Goal: Check status: Check status

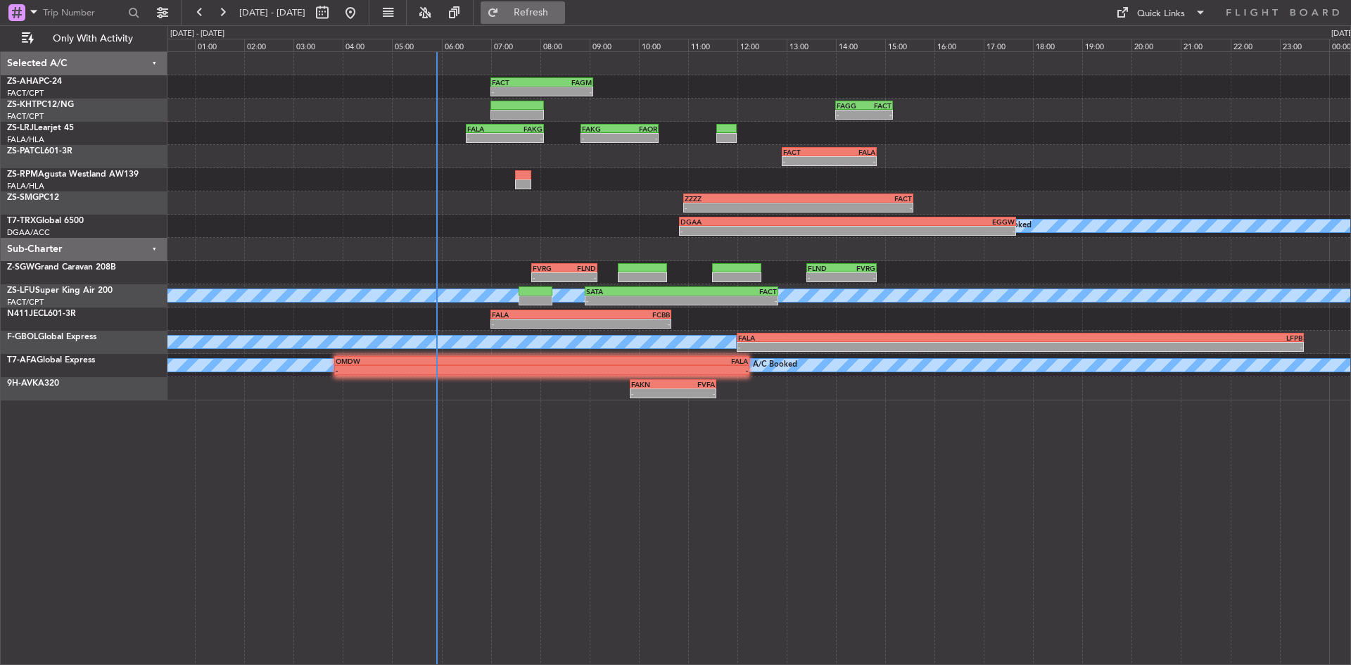
drag, startPoint x: 576, startPoint y: 9, endPoint x: 568, endPoint y: 15, distance: 10.6
click at [561, 9] on span "Refresh" at bounding box center [531, 13] width 59 height 10
click at [222, 20] on button at bounding box center [222, 12] width 23 height 23
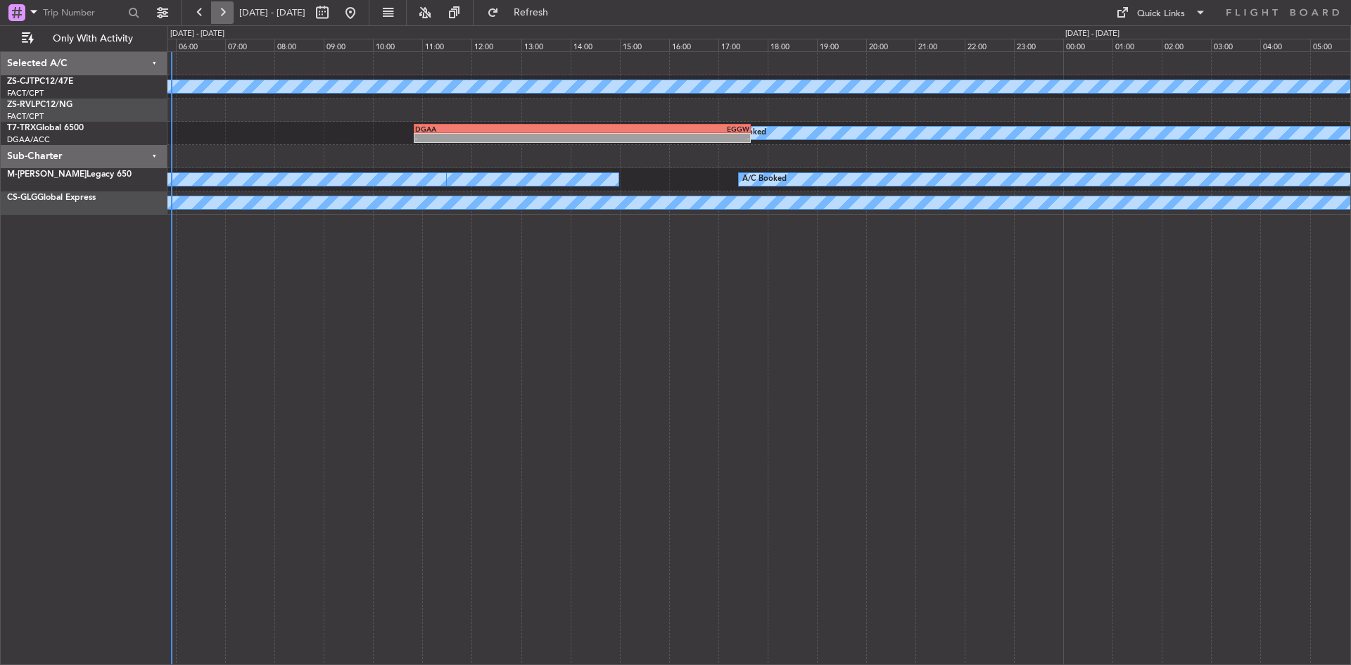
click at [222, 20] on button at bounding box center [222, 12] width 23 height 23
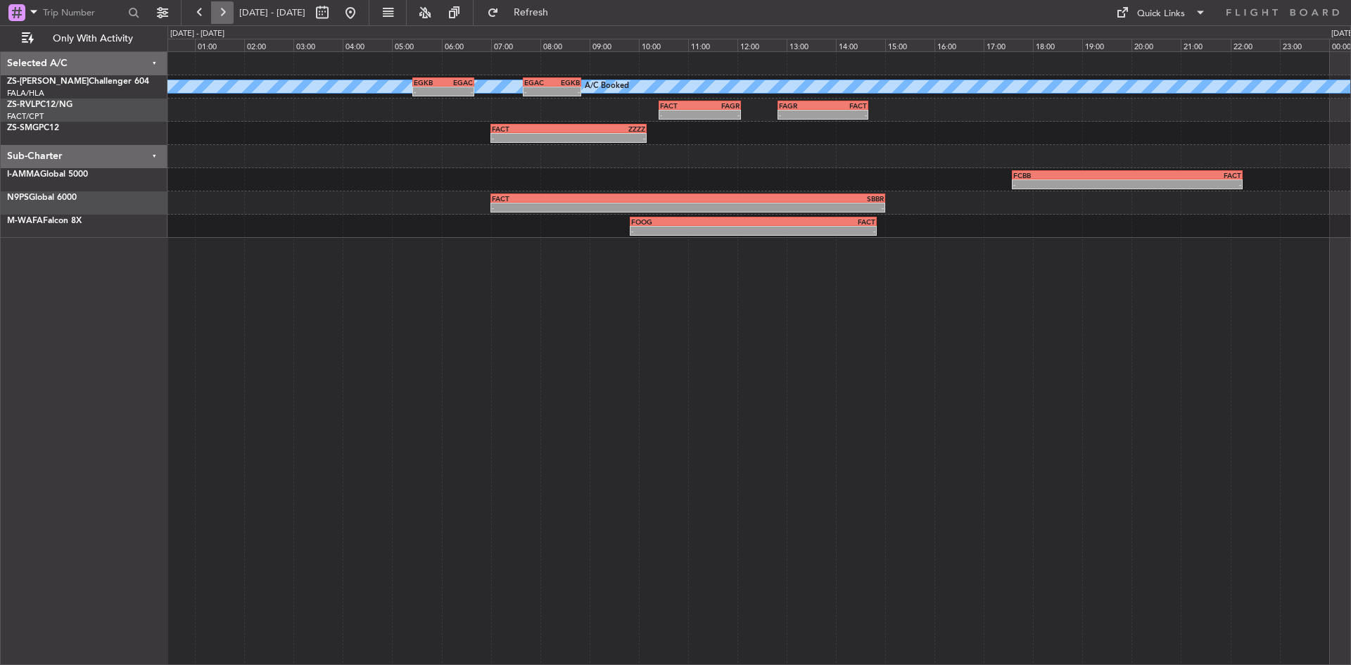
click at [222, 20] on button at bounding box center [222, 12] width 23 height 23
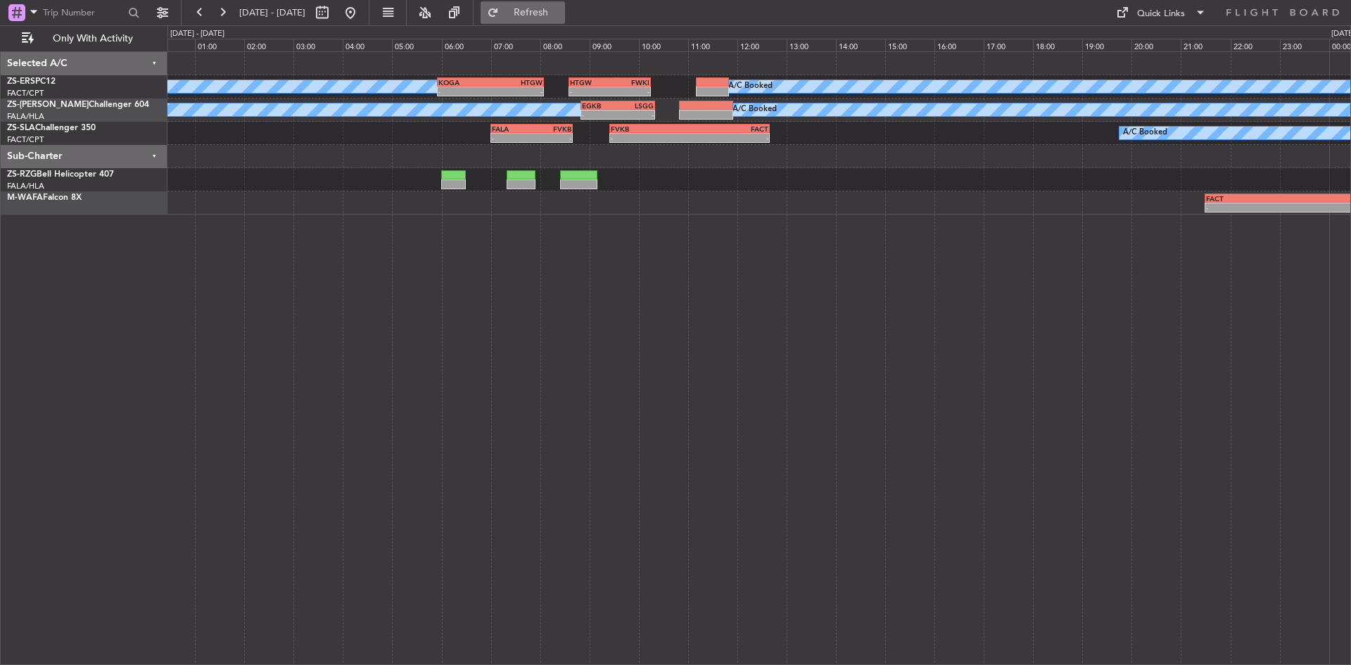
click at [541, 5] on button "Refresh" at bounding box center [523, 12] width 84 height 23
click at [362, 7] on button at bounding box center [350, 12] width 23 height 23
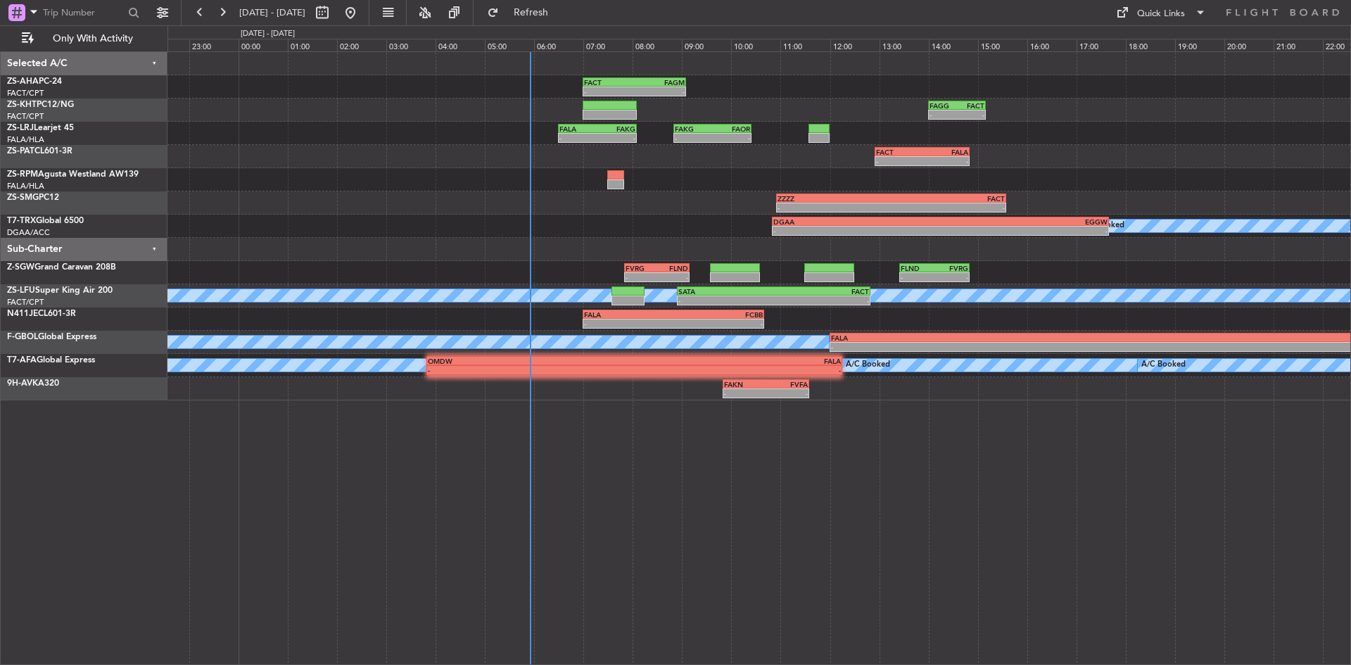
click at [456, 239] on div "- - FACT 07:00 Z FAGM 09:05 Z - - [PERSON_NAME] 14:00 Z FACT 15:10 Z - - FALA 0…" at bounding box center [759, 226] width 1183 height 348
click at [486, 237] on div "A/C Booked - - DGAA 10:50 Z EGGW 17:40 Z" at bounding box center [759, 226] width 1183 height 23
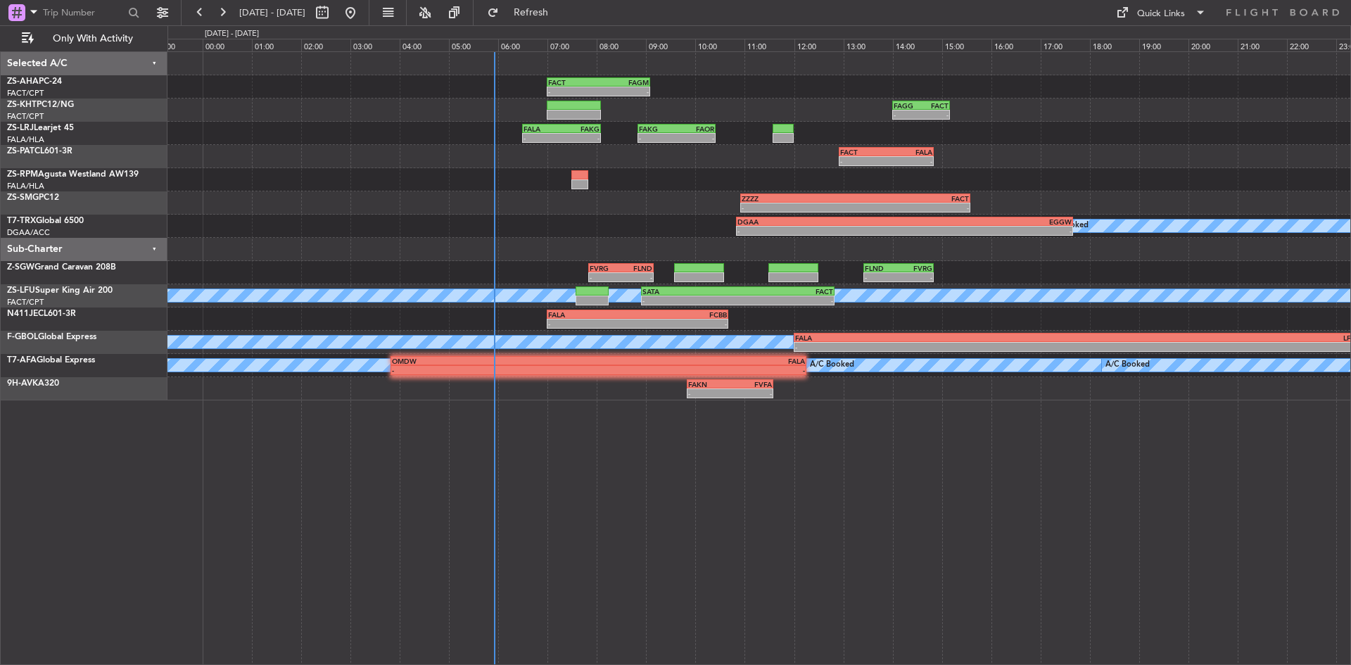
click at [490, 237] on div "A/C Booked - - DGAA 10:50 Z EGGW 17:40 Z" at bounding box center [759, 226] width 1183 height 23
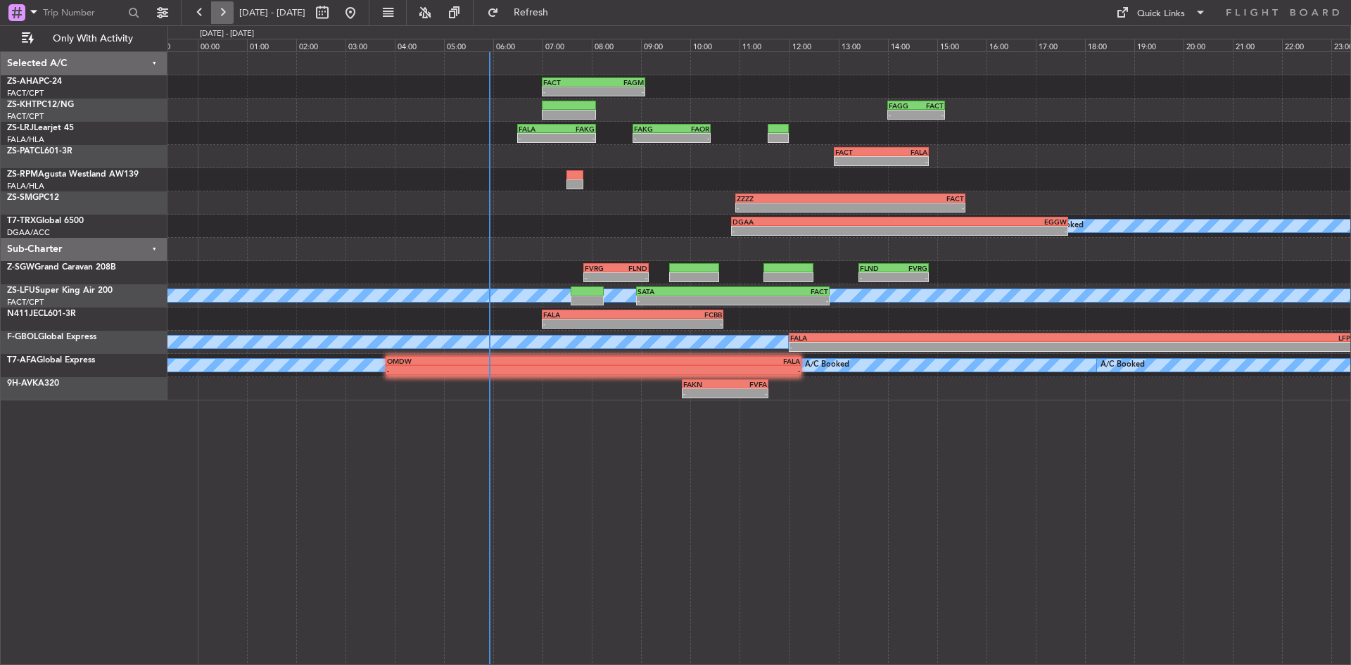
click at [224, 5] on button at bounding box center [222, 12] width 23 height 23
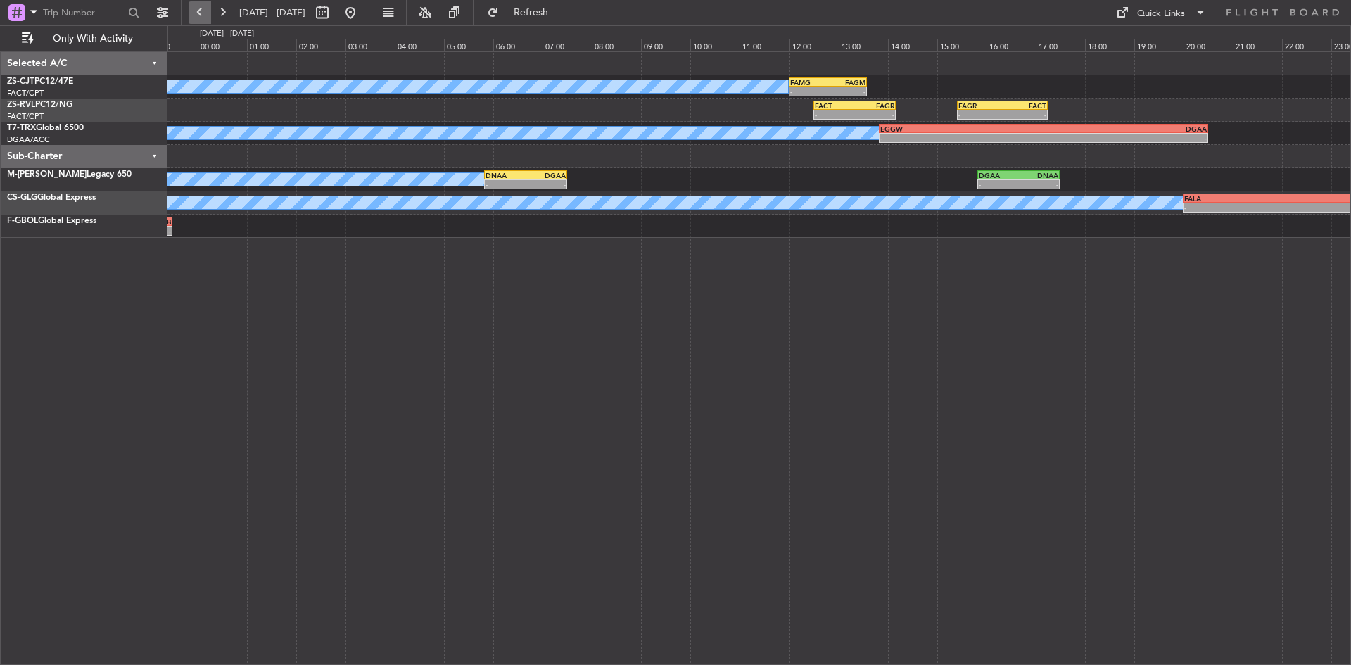
click at [206, 19] on button at bounding box center [200, 12] width 23 height 23
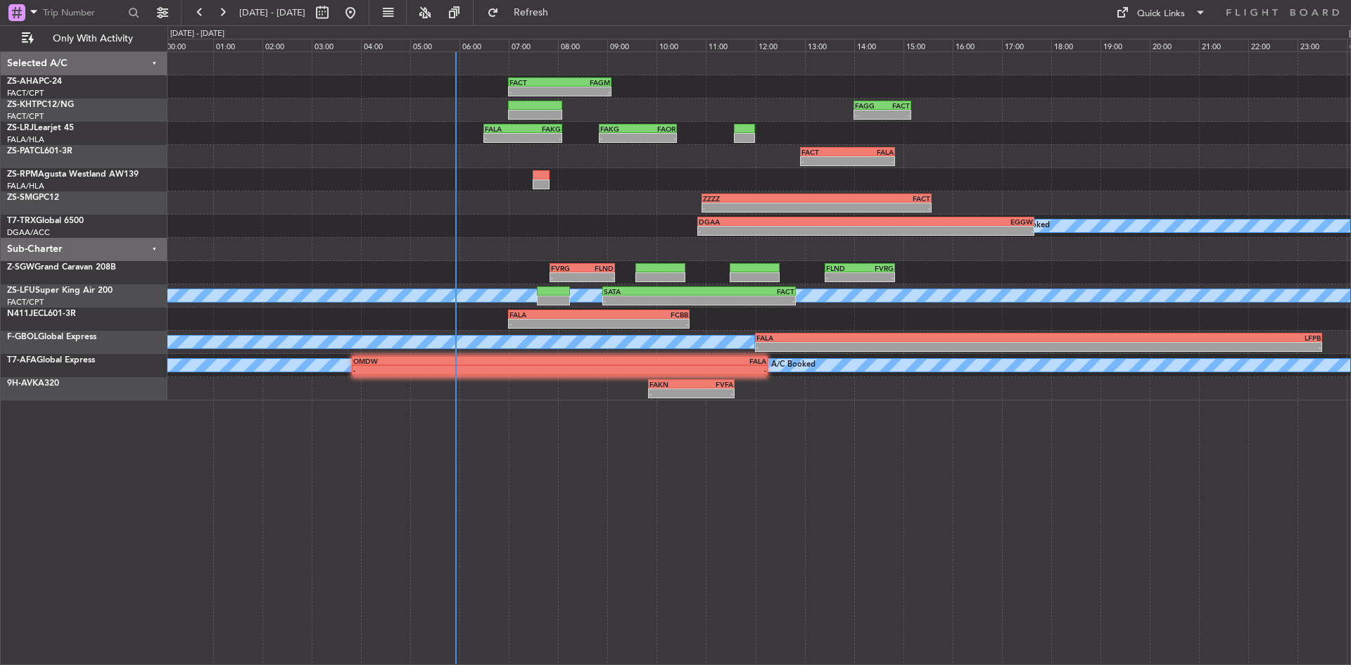
click at [473, 237] on div "A/C Booked DGAA 10:50 Z EGGW 17:40 Z - -" at bounding box center [759, 226] width 1183 height 23
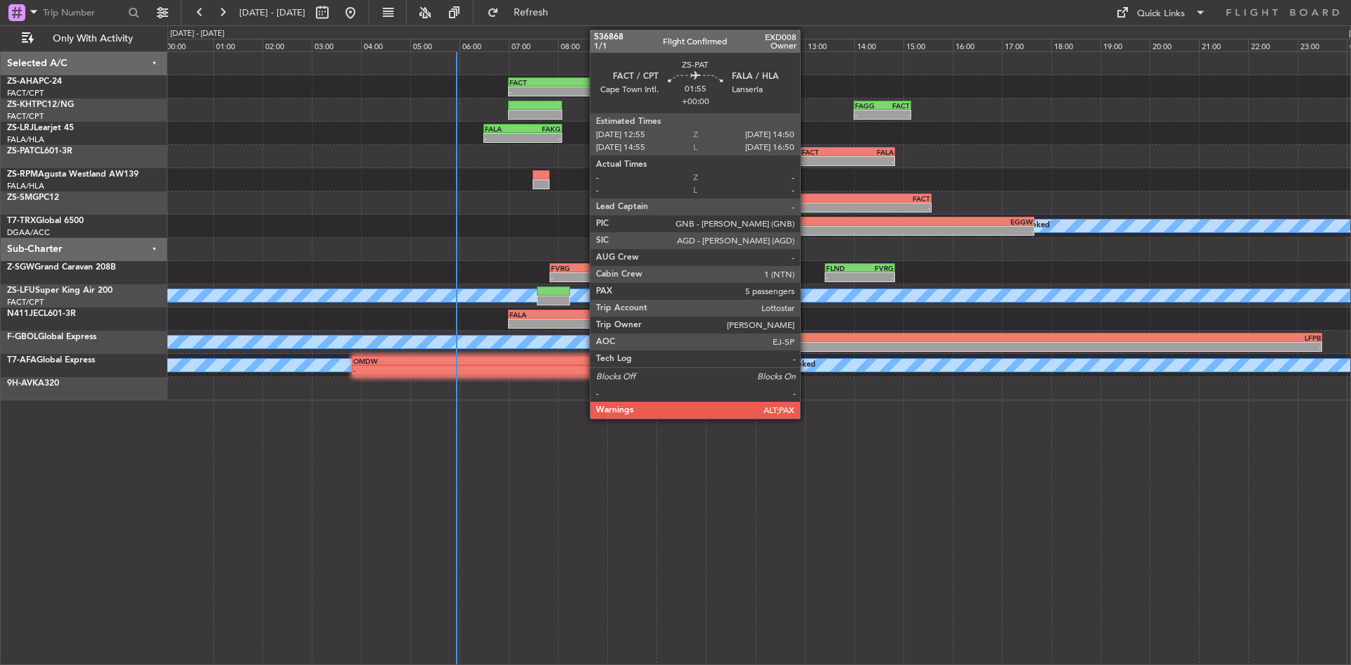
click at [807, 160] on div "-" at bounding box center [825, 161] width 46 height 8
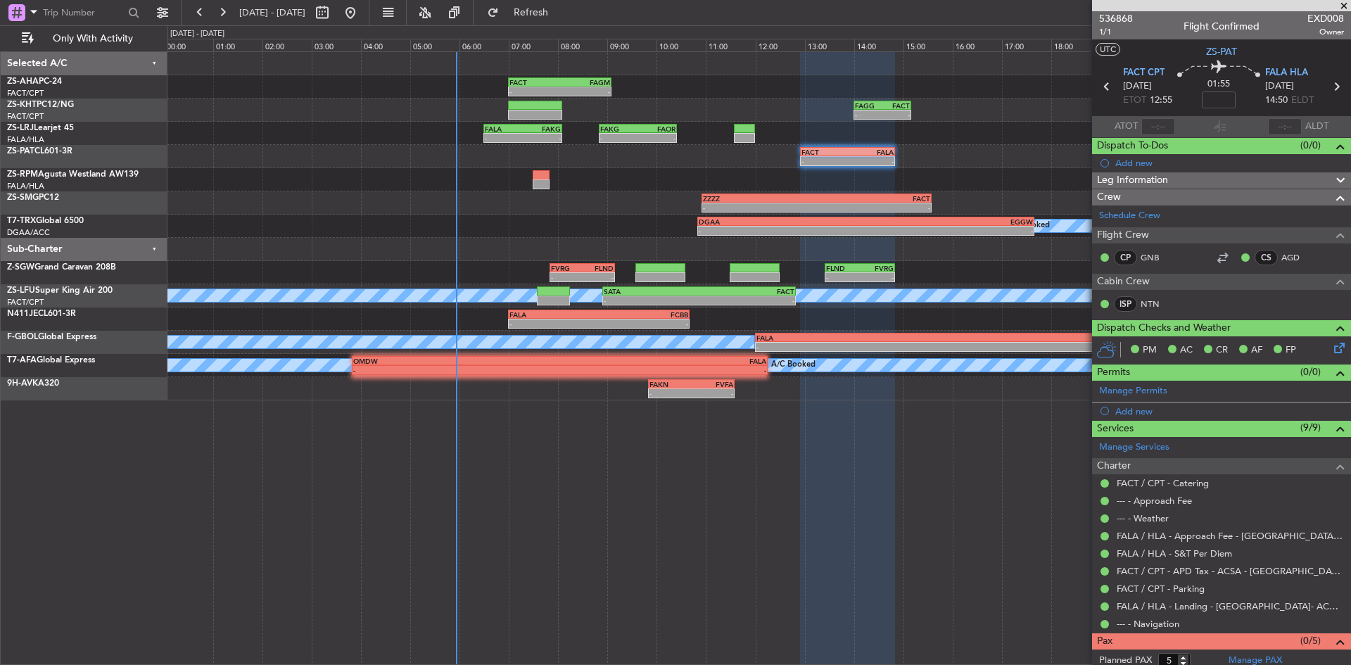
click at [1340, 8] on span at bounding box center [1344, 6] width 14 height 13
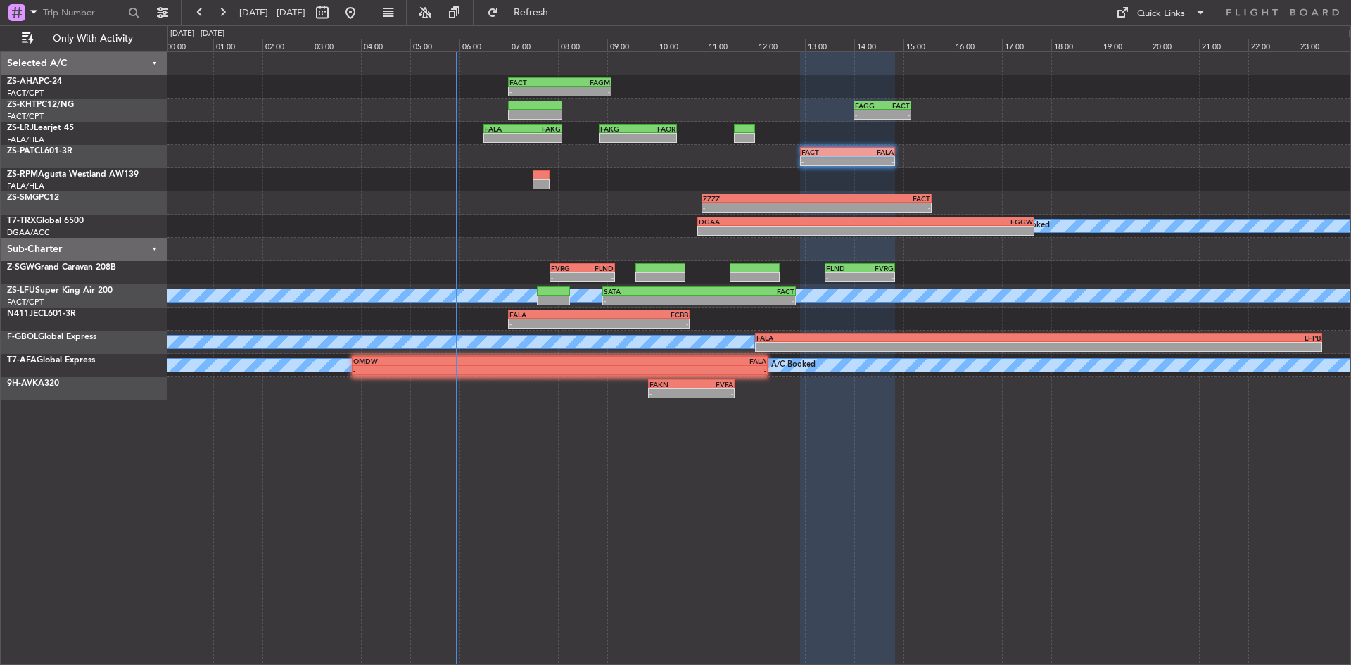
type input "0"
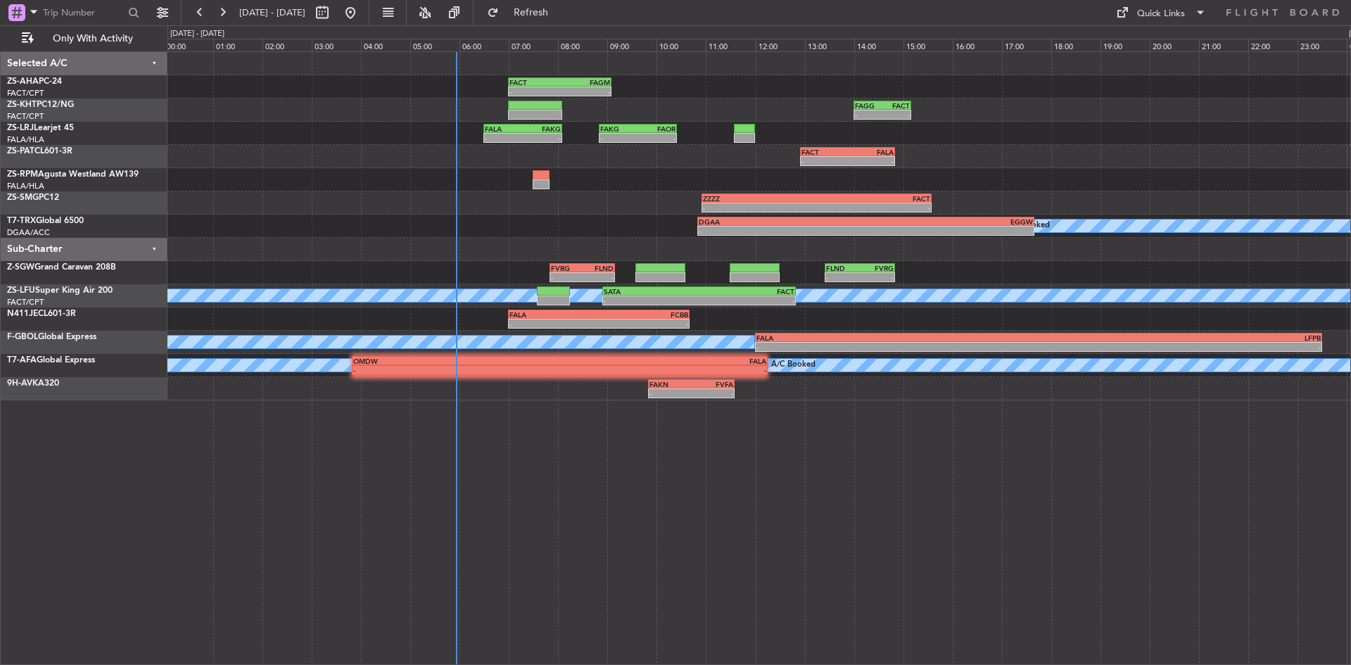
click at [553, 25] on fb-flight-board "[DATE] - [DATE] Refresh Quick Links Only With Activity - - FACT 07:00 Z FAGM 09…" at bounding box center [675, 338] width 1351 height 655
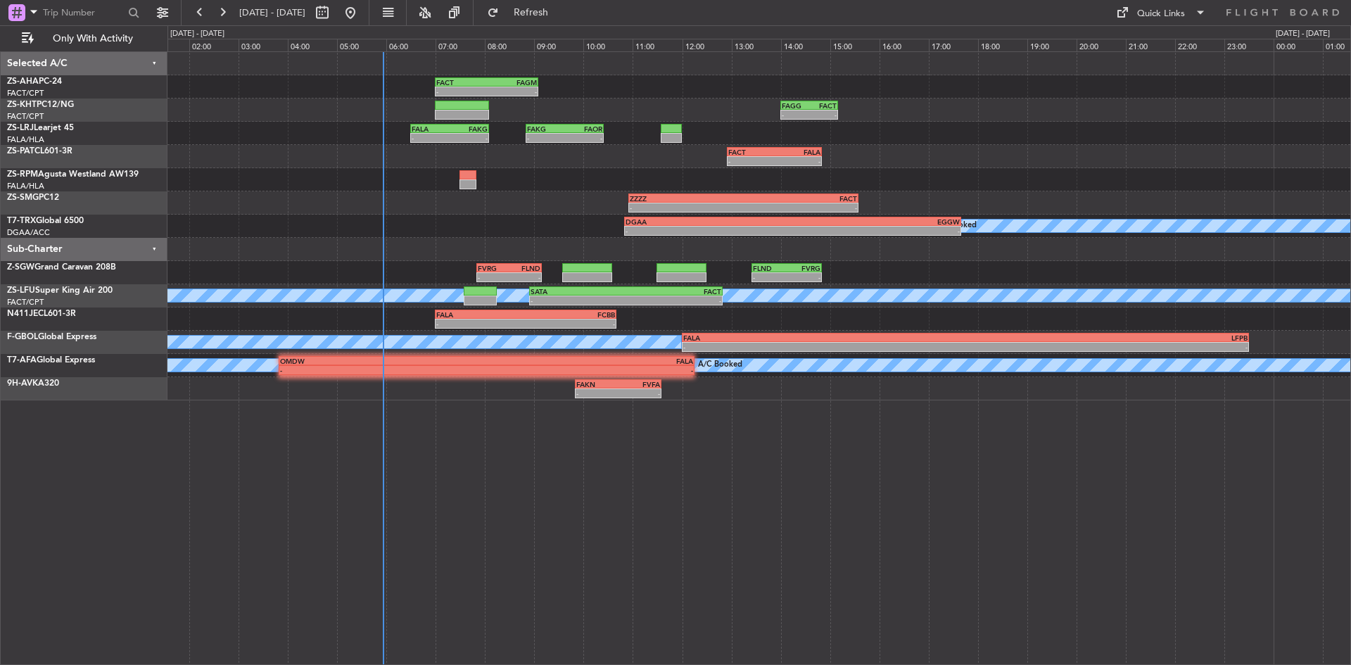
click at [321, 164] on div "- - FACT 12:55 Z FALA 14:50 Z" at bounding box center [759, 156] width 1183 height 23
click at [213, 9] on button at bounding box center [222, 12] width 23 height 23
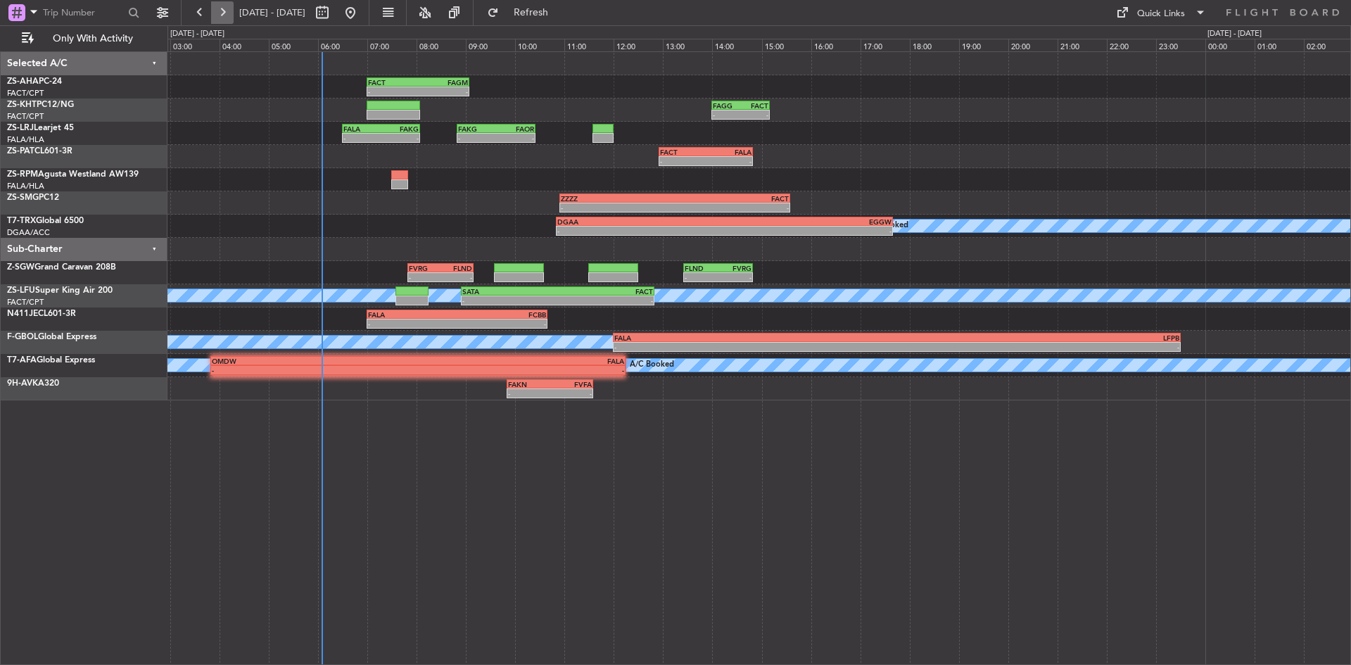
click at [214, 8] on button at bounding box center [222, 12] width 23 height 23
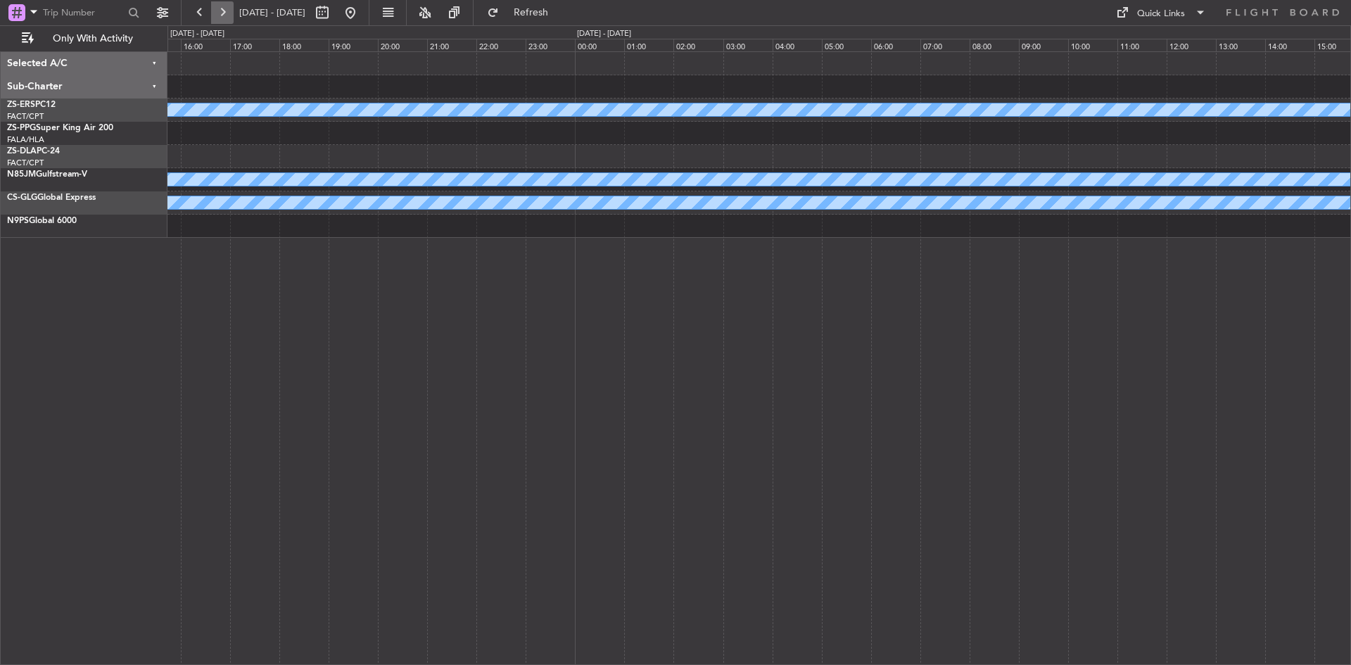
click at [214, 8] on button at bounding box center [222, 12] width 23 height 23
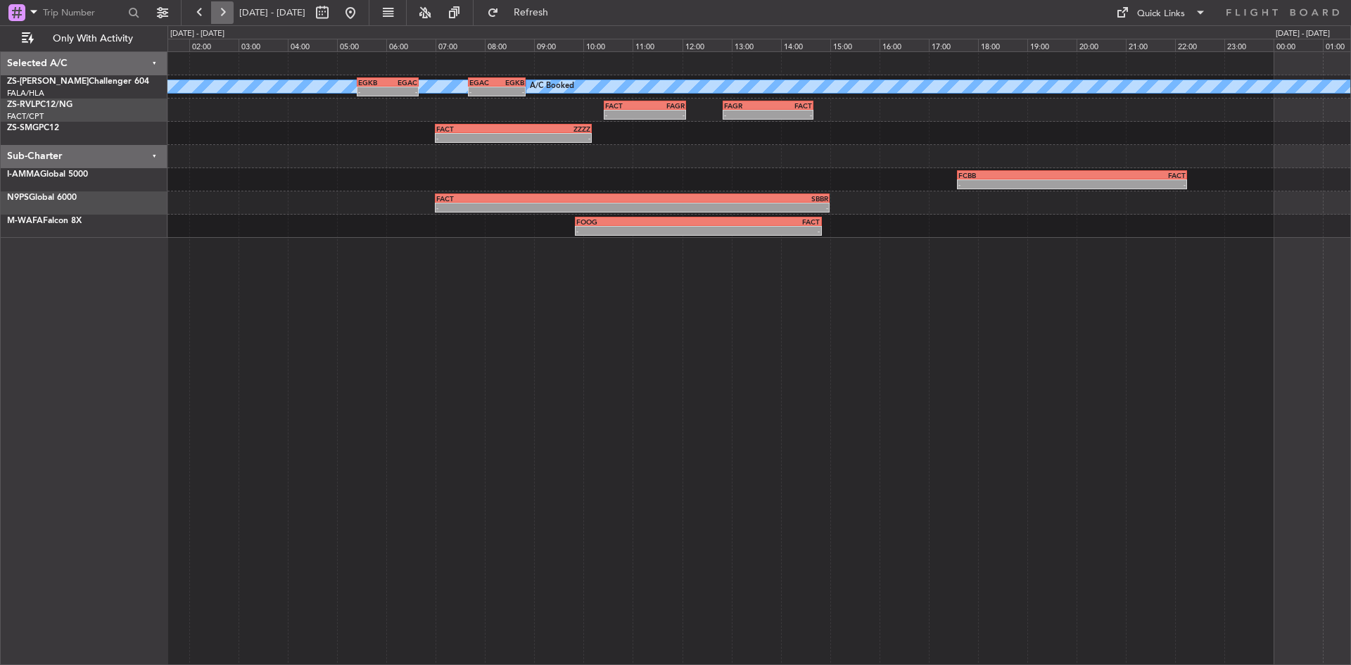
click at [215, 11] on button at bounding box center [222, 12] width 23 height 23
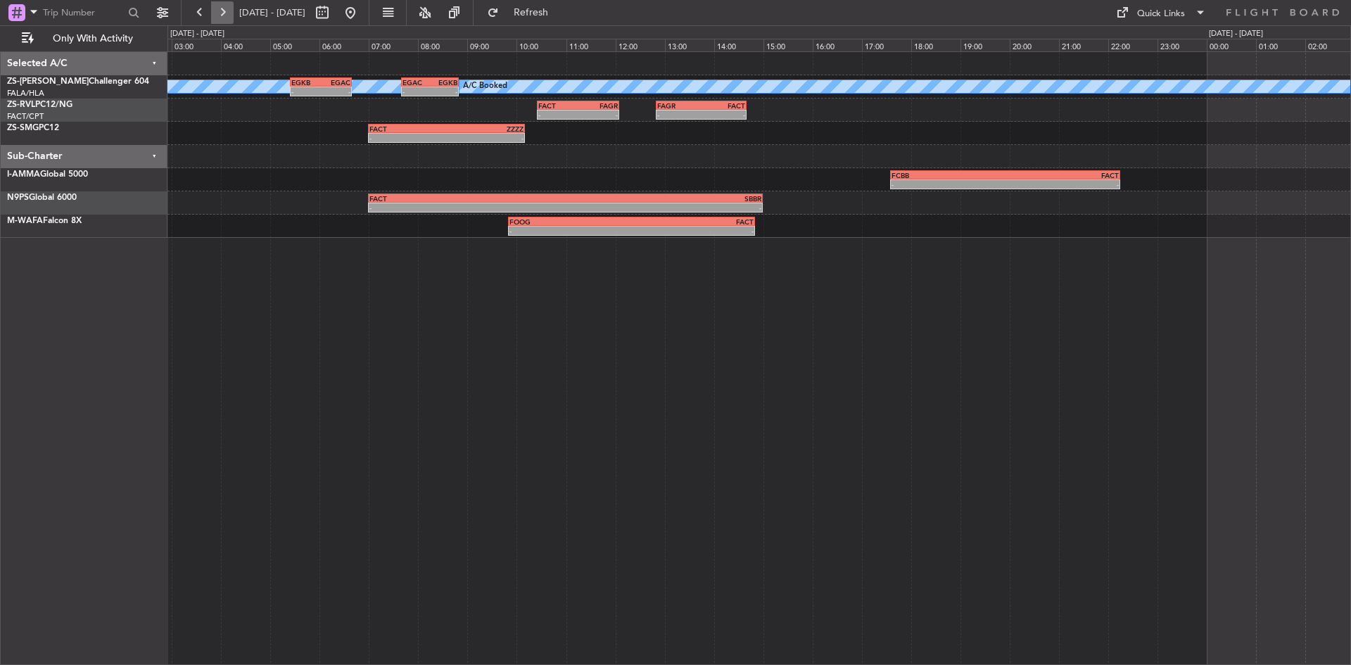
click at [215, 11] on button at bounding box center [222, 12] width 23 height 23
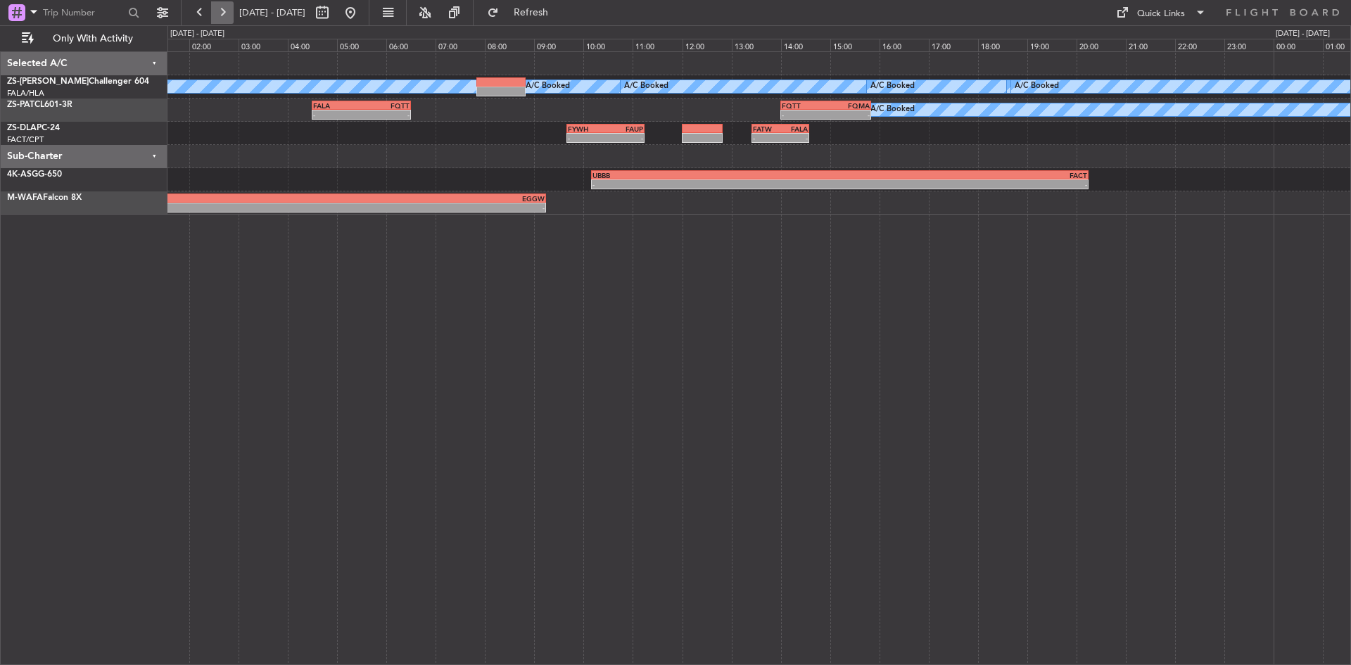
click at [215, 11] on button at bounding box center [222, 12] width 23 height 23
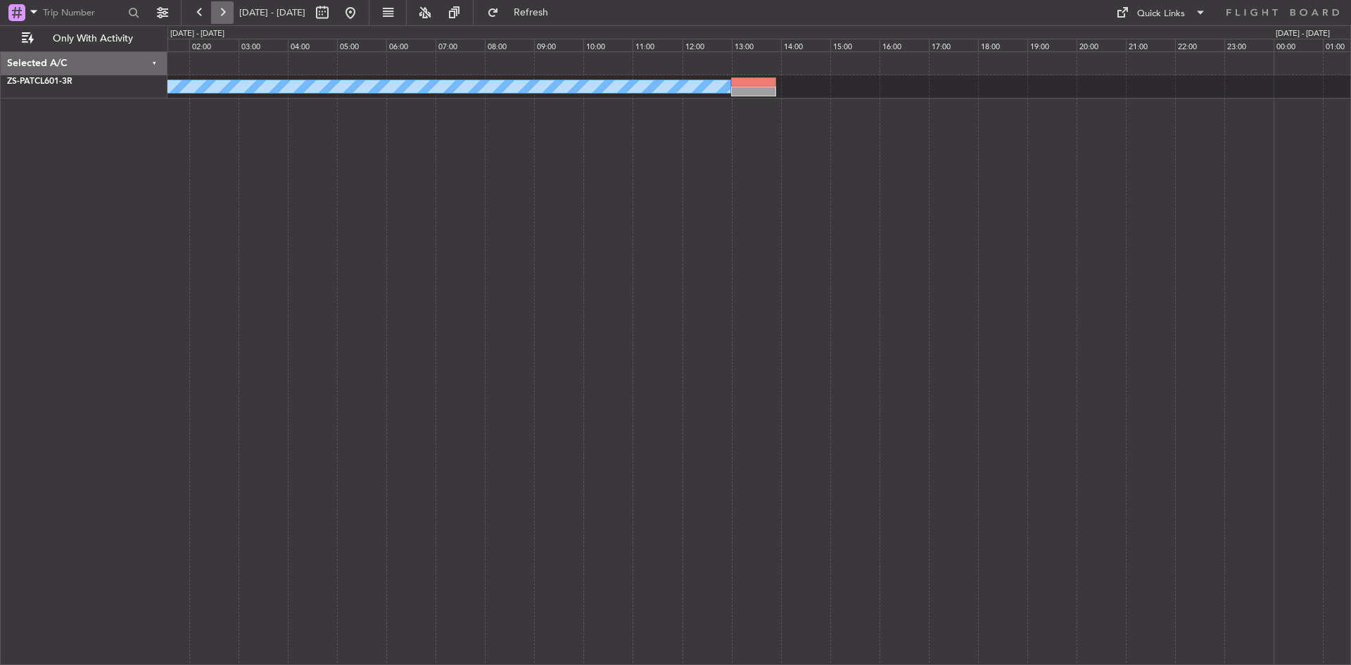
click at [215, 11] on button at bounding box center [222, 12] width 23 height 23
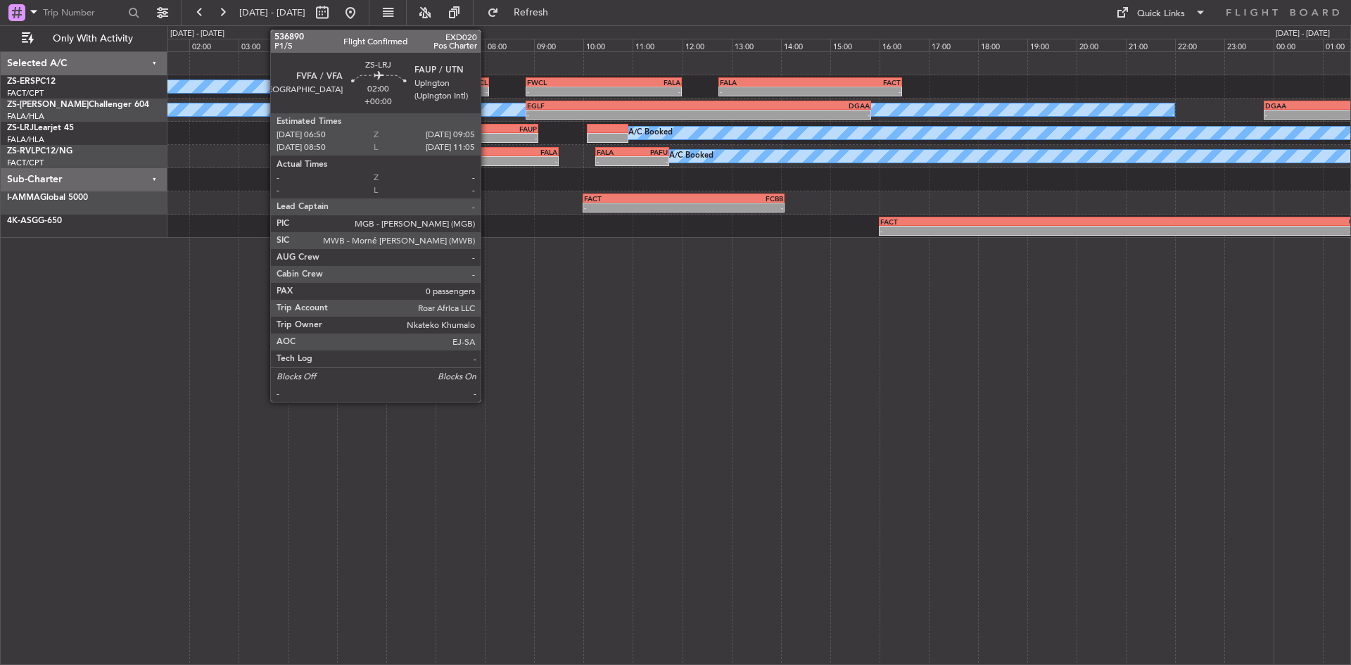
click at [487, 137] on div "-" at bounding box center [510, 138] width 54 height 8
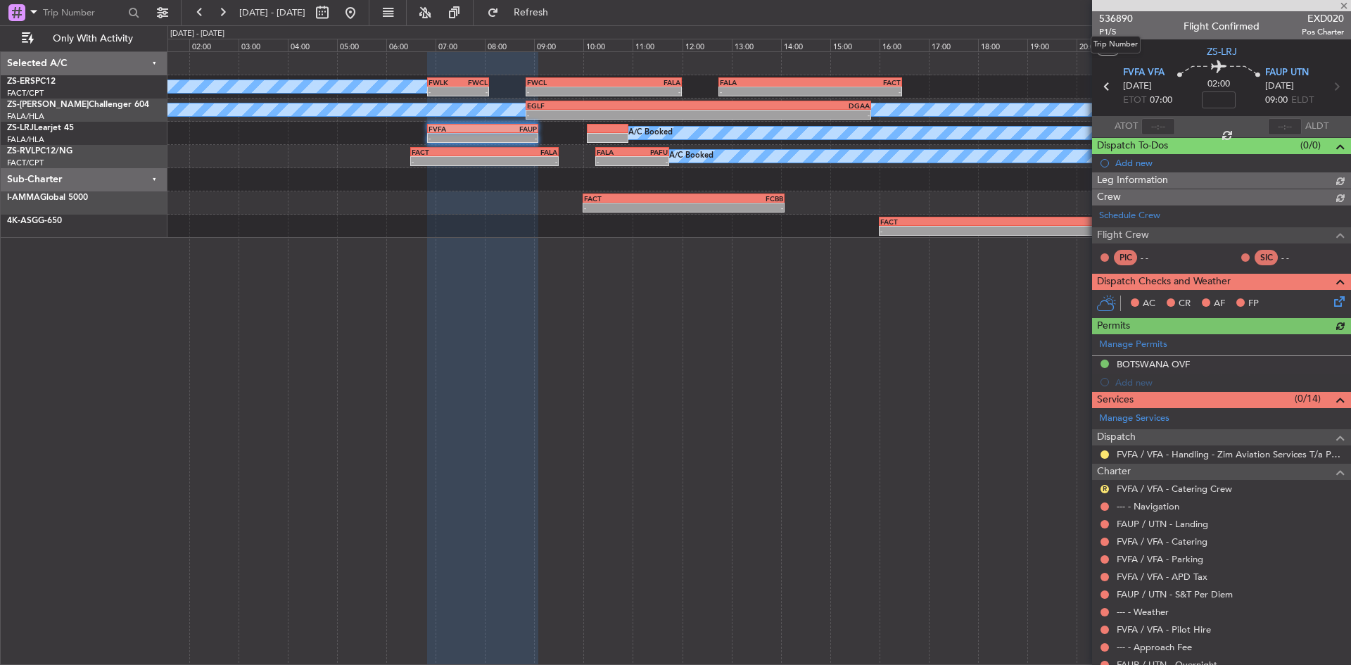
click at [1117, 16] on span "536890" at bounding box center [1116, 18] width 34 height 15
click at [230, 17] on button at bounding box center [222, 12] width 23 height 23
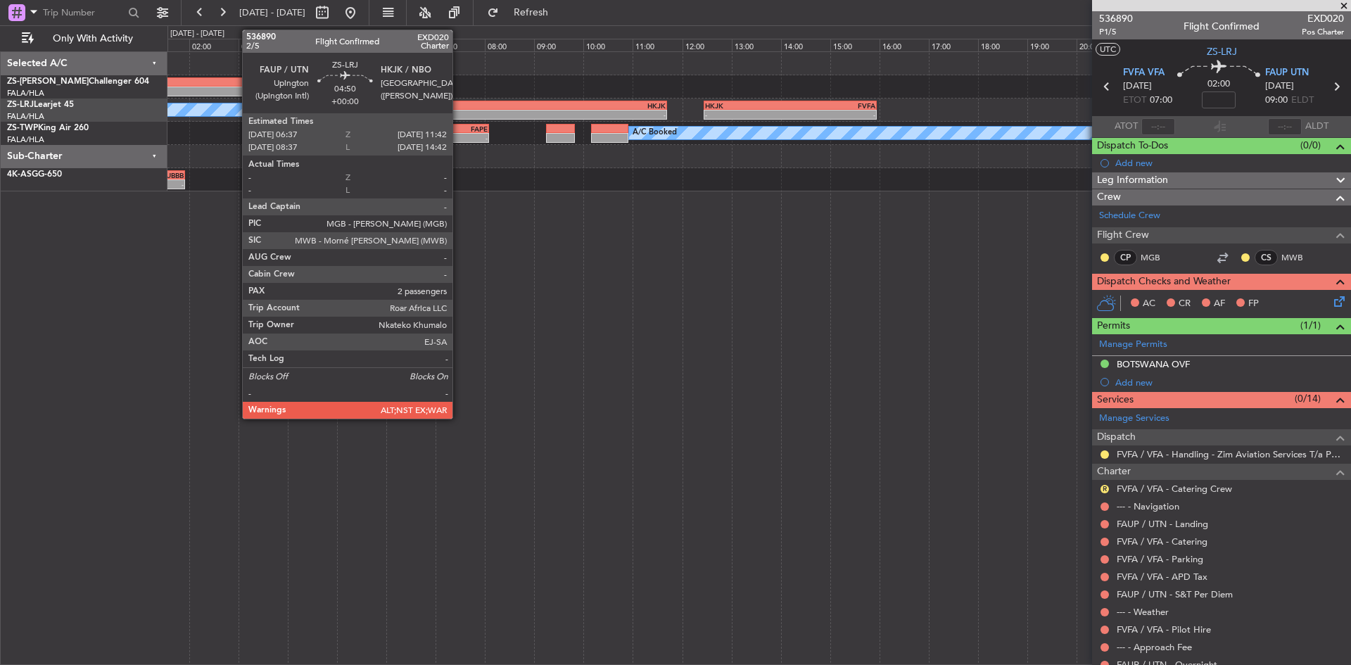
click at [459, 108] on div "FAUP" at bounding box center [479, 105] width 124 height 8
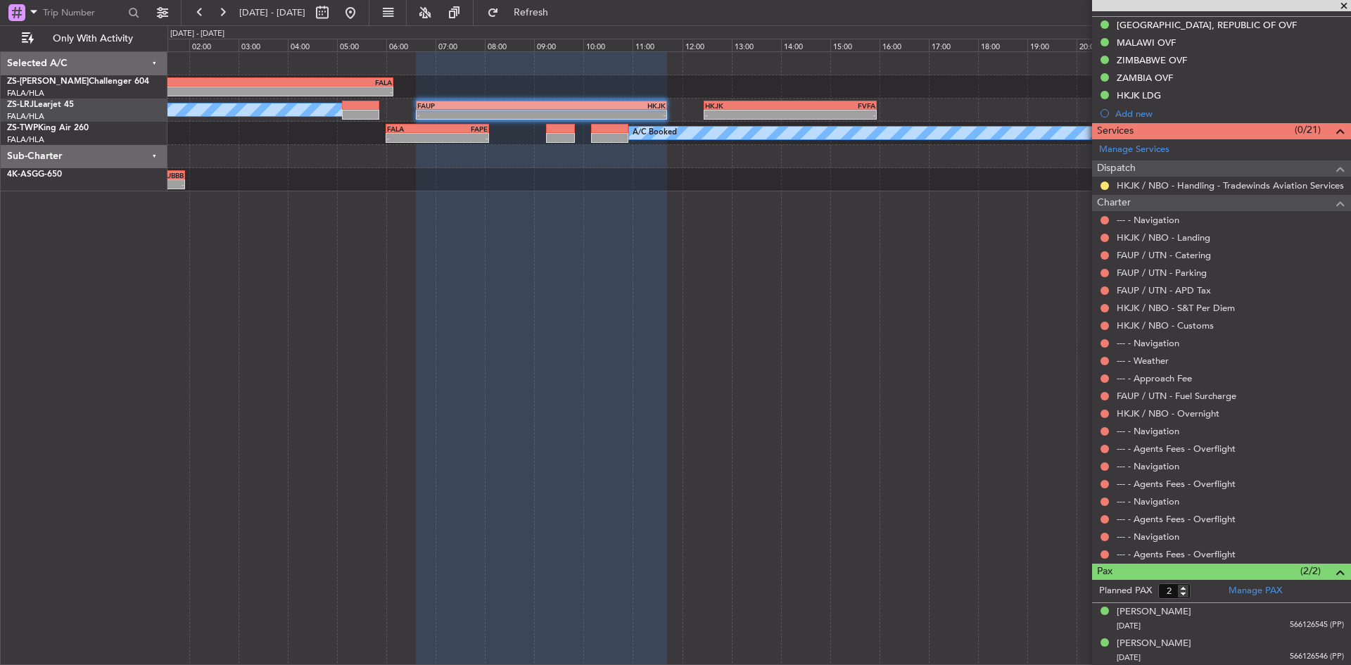
scroll to position [340, 0]
click at [1343, 8] on span at bounding box center [1344, 6] width 14 height 13
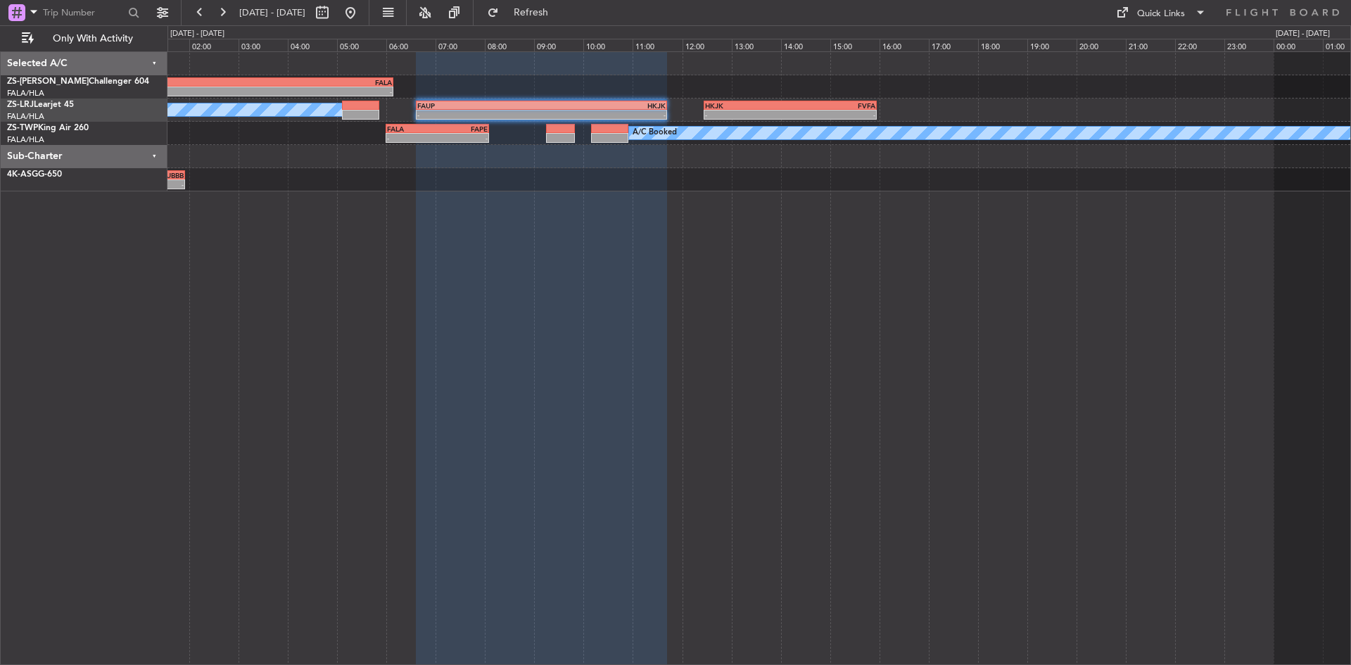
type input "0"
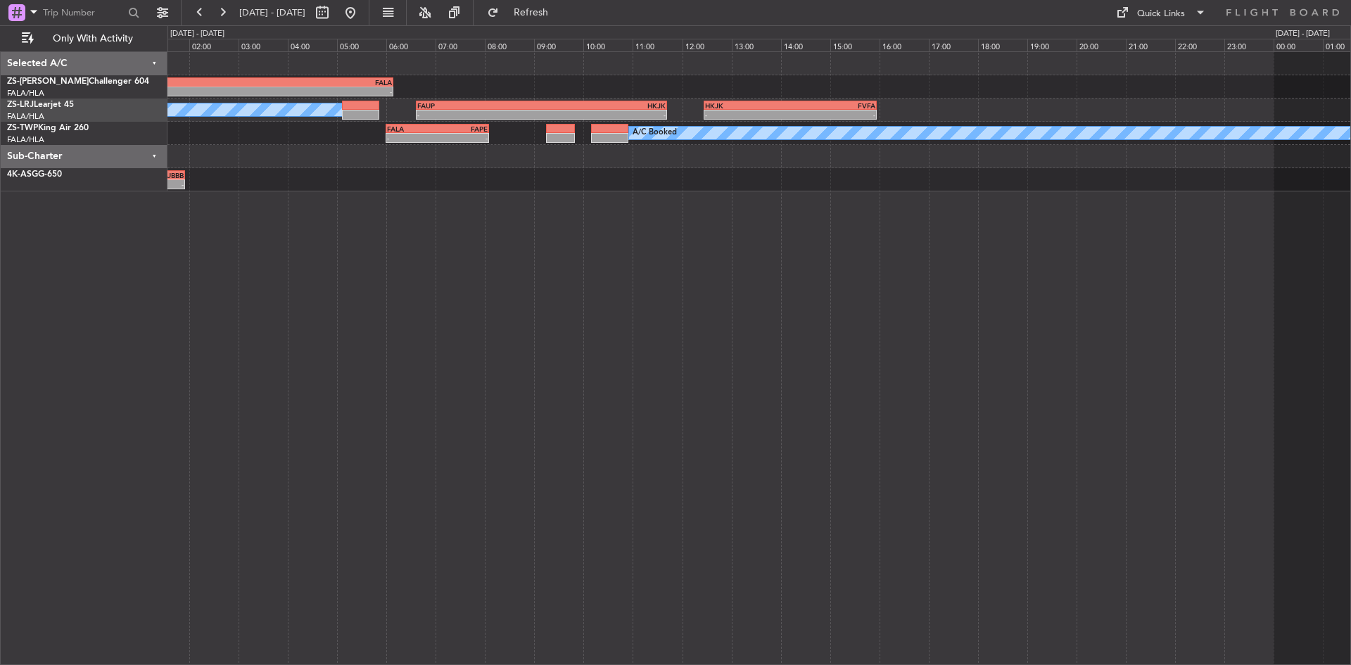
scroll to position [0, 0]
click at [362, 8] on button at bounding box center [350, 12] width 23 height 23
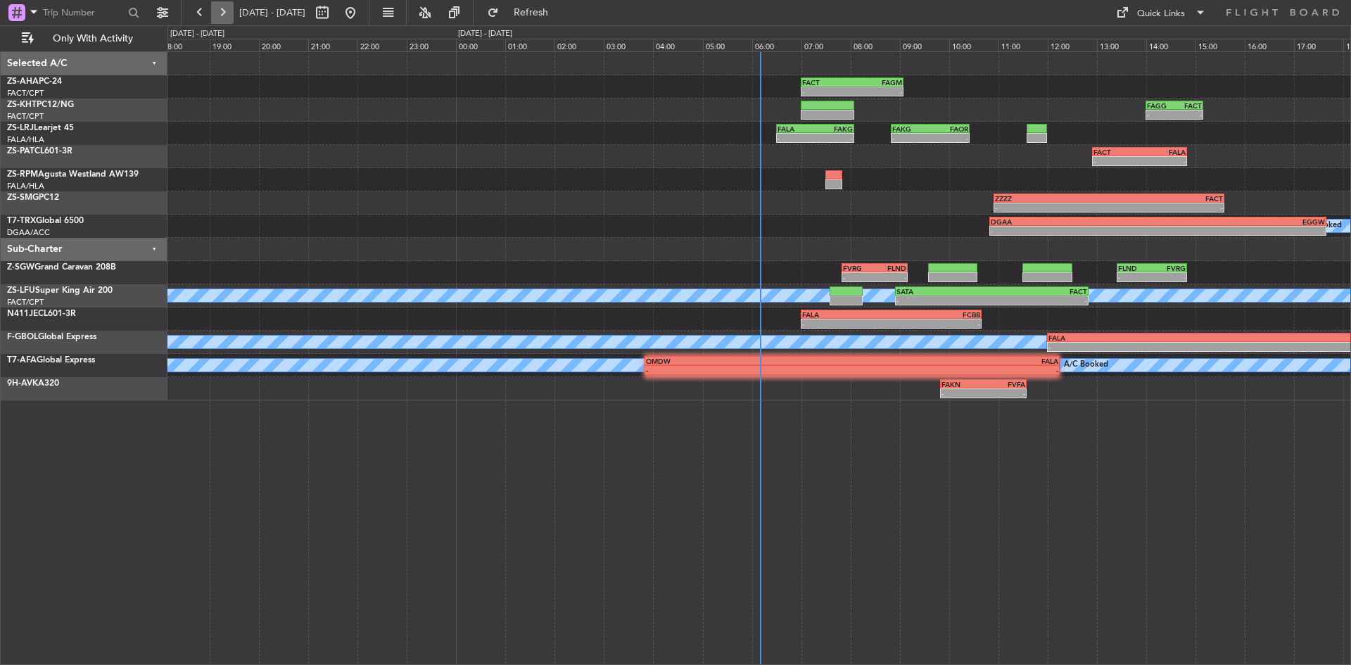
click at [223, 14] on button at bounding box center [222, 12] width 23 height 23
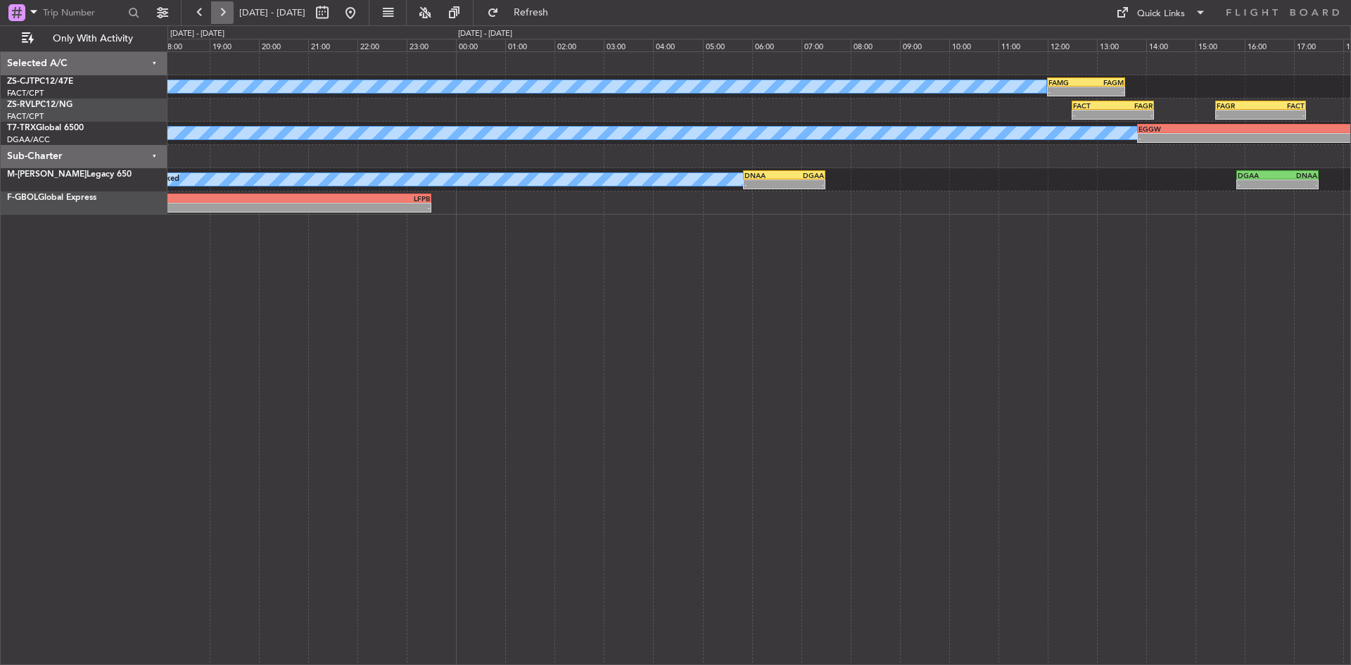
click at [223, 14] on button at bounding box center [222, 12] width 23 height 23
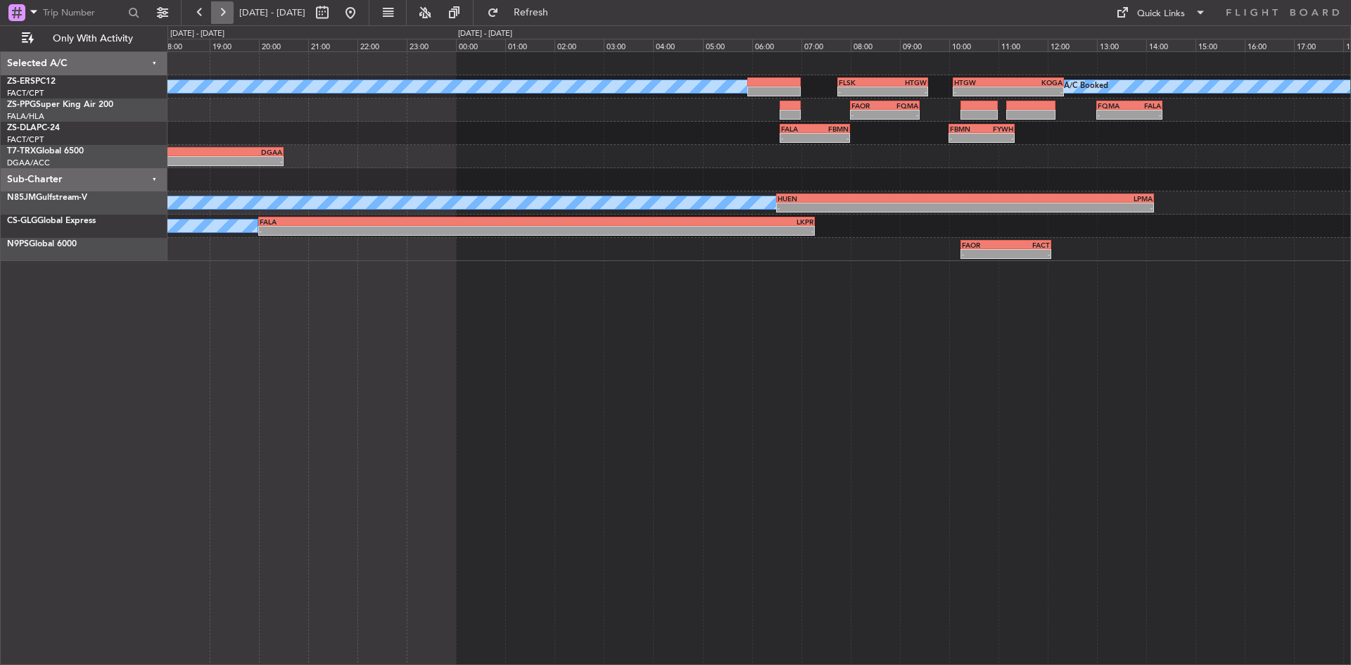
click at [224, 14] on button at bounding box center [222, 12] width 23 height 23
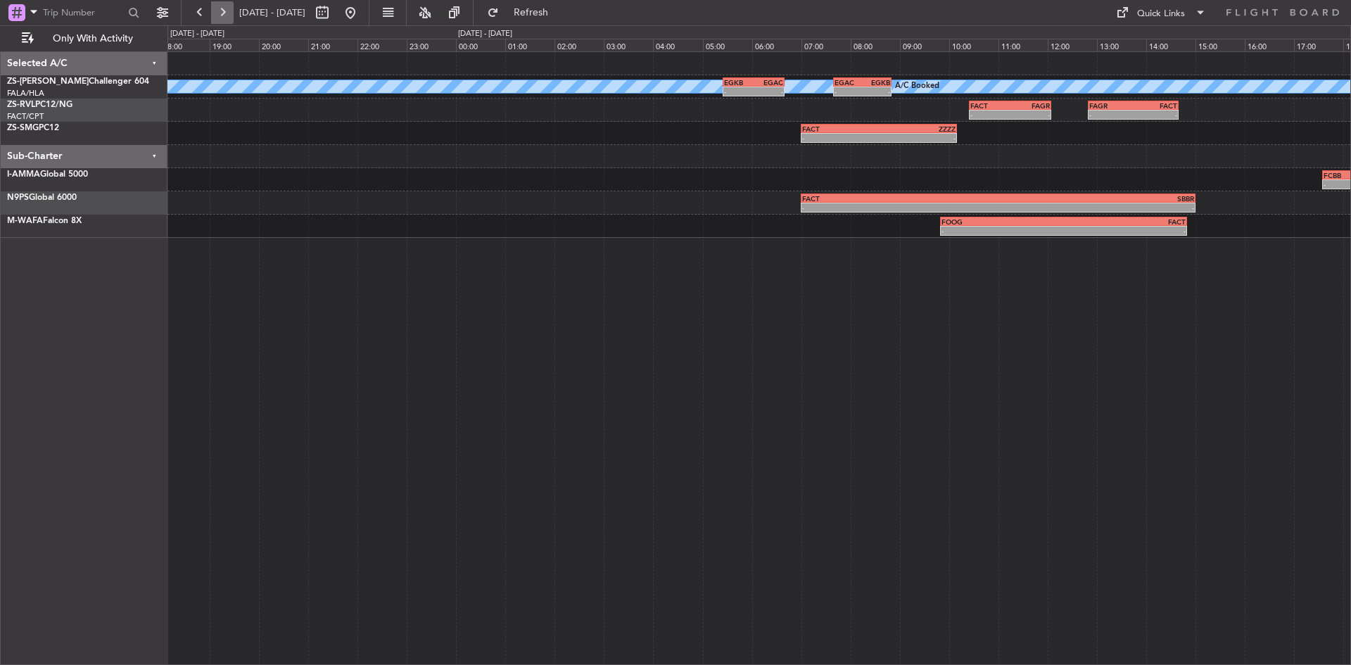
click at [224, 14] on button at bounding box center [222, 12] width 23 height 23
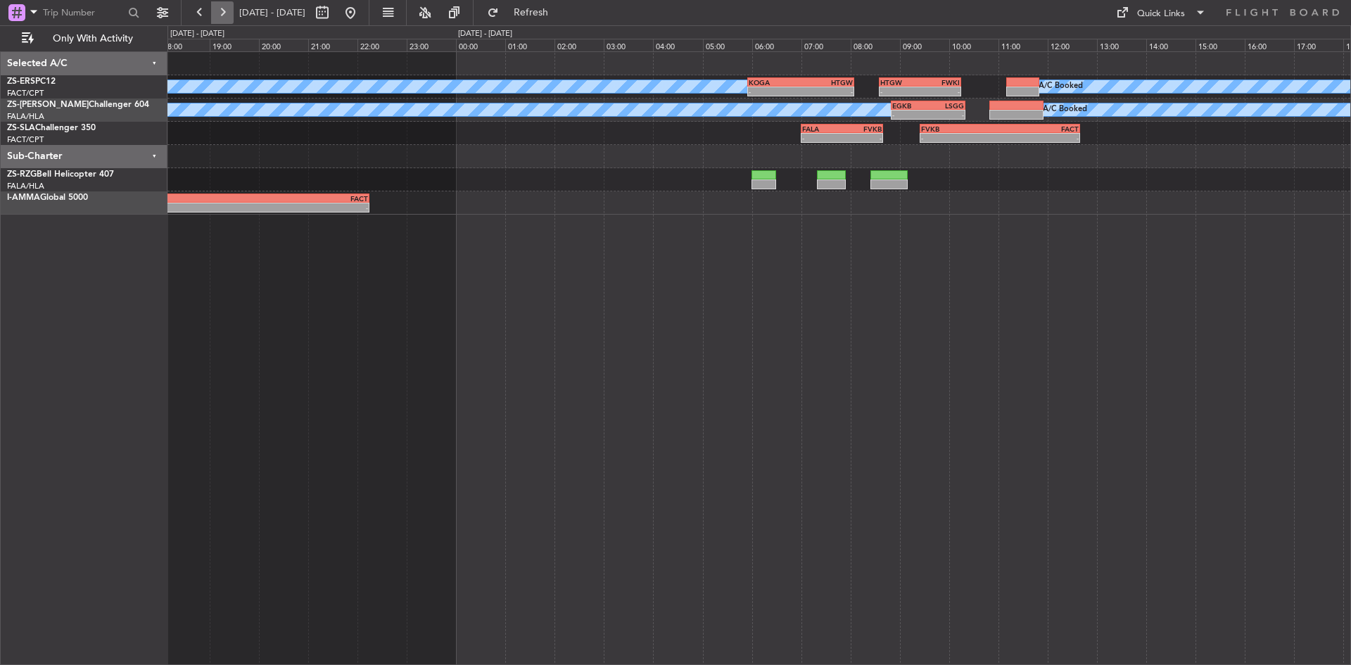
click at [224, 14] on button at bounding box center [222, 12] width 23 height 23
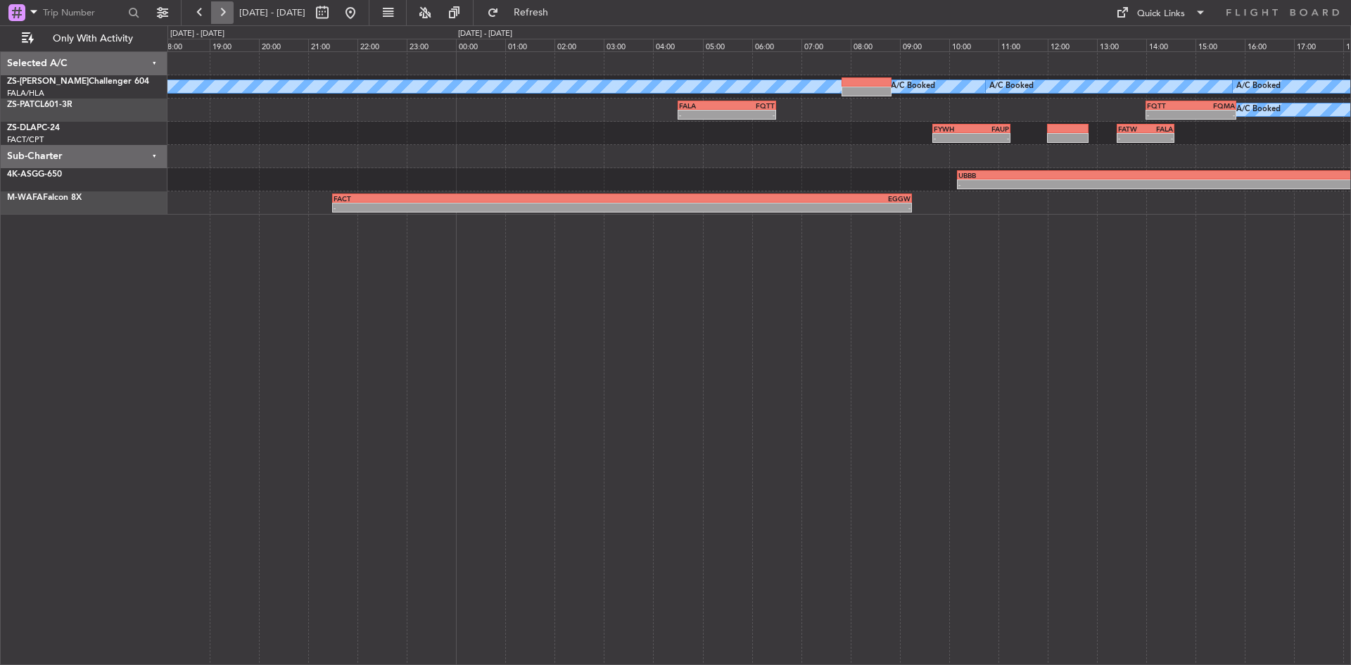
click at [224, 14] on button at bounding box center [222, 12] width 23 height 23
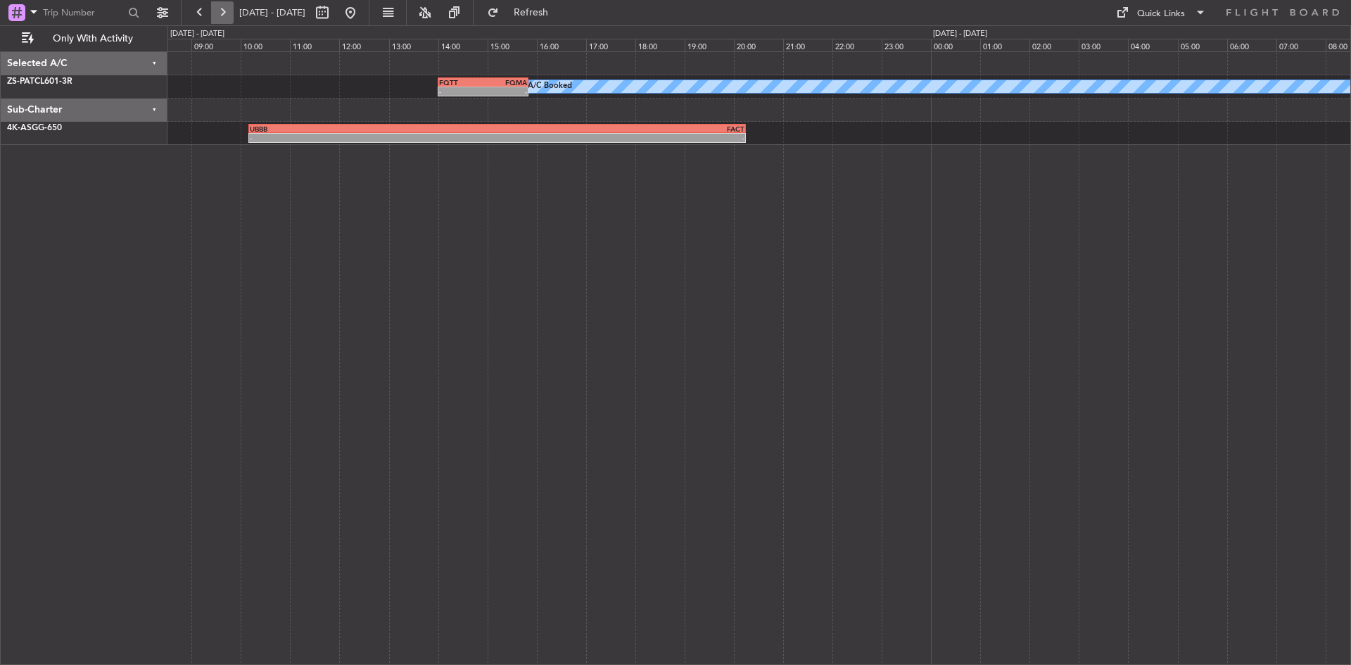
click at [224, 14] on button at bounding box center [222, 12] width 23 height 23
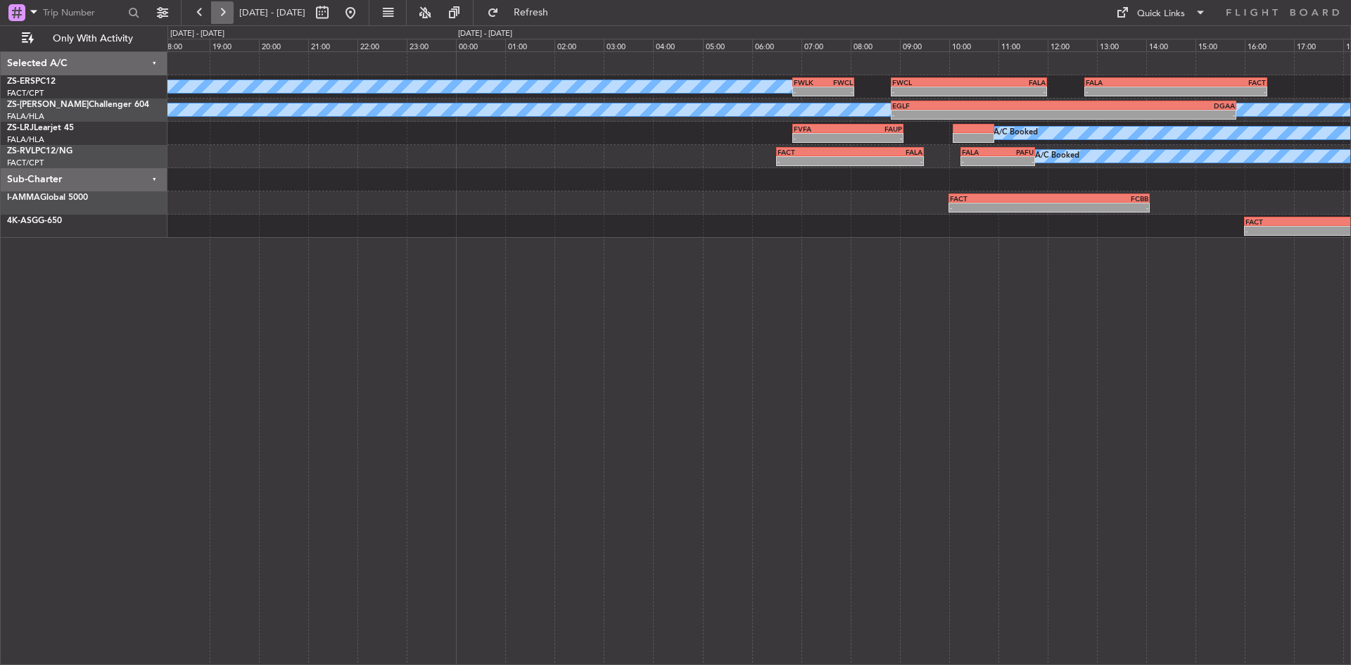
click at [224, 14] on button at bounding box center [222, 12] width 23 height 23
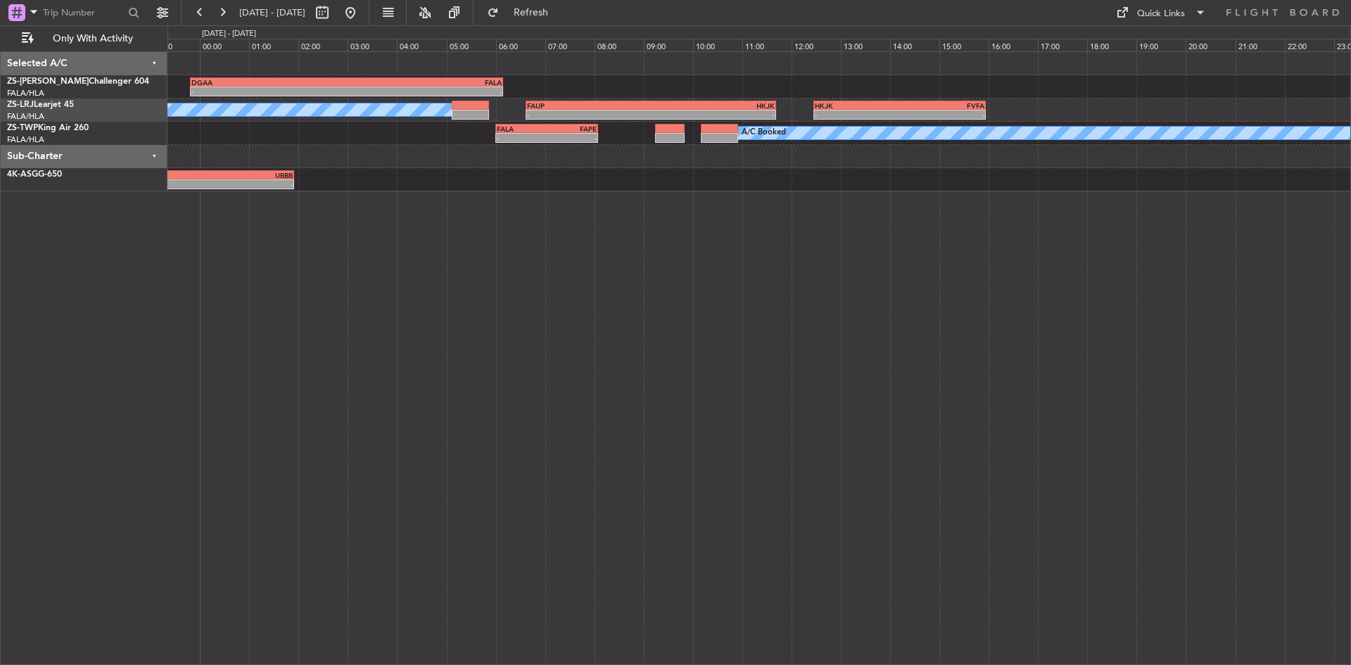
click at [379, 282] on div "- - DGAA 23:49 Z FALA 06:09 Z A/C Booked A/C Booked A/C Booked - - FAUP 06:37 Z…" at bounding box center [760, 358] width 1184 height 614
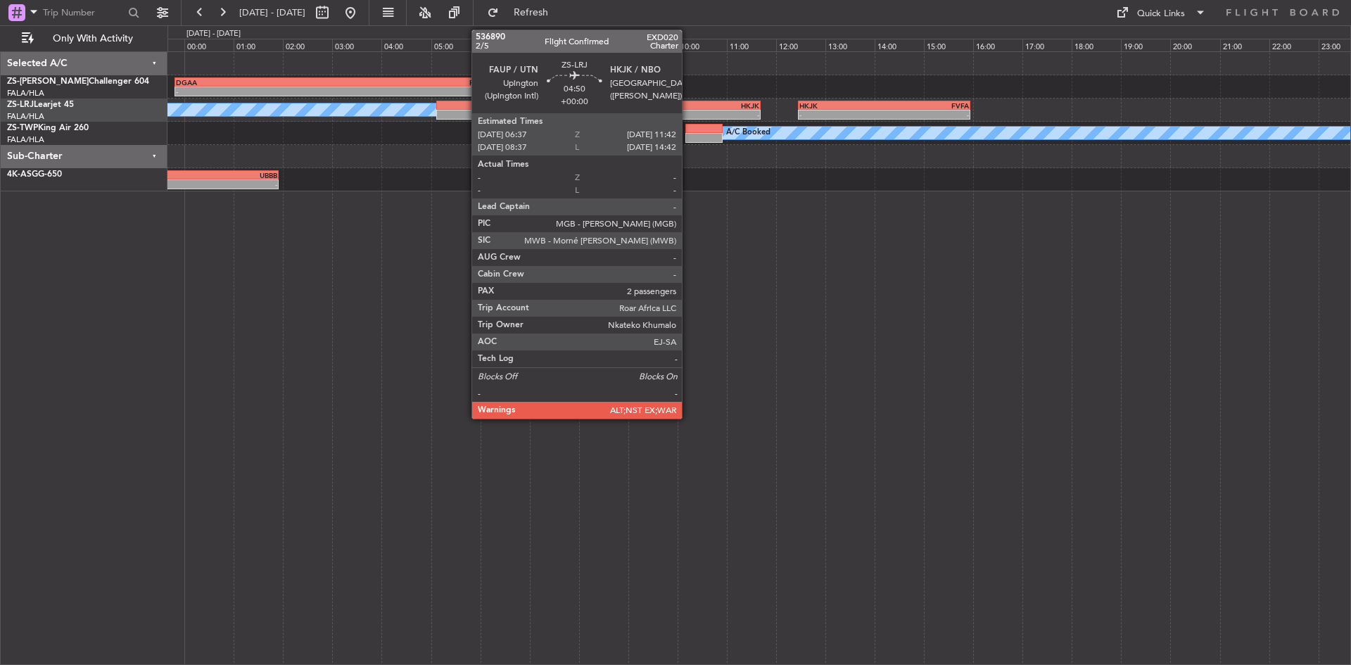
click at [688, 111] on div "-" at bounding box center [698, 115] width 124 height 8
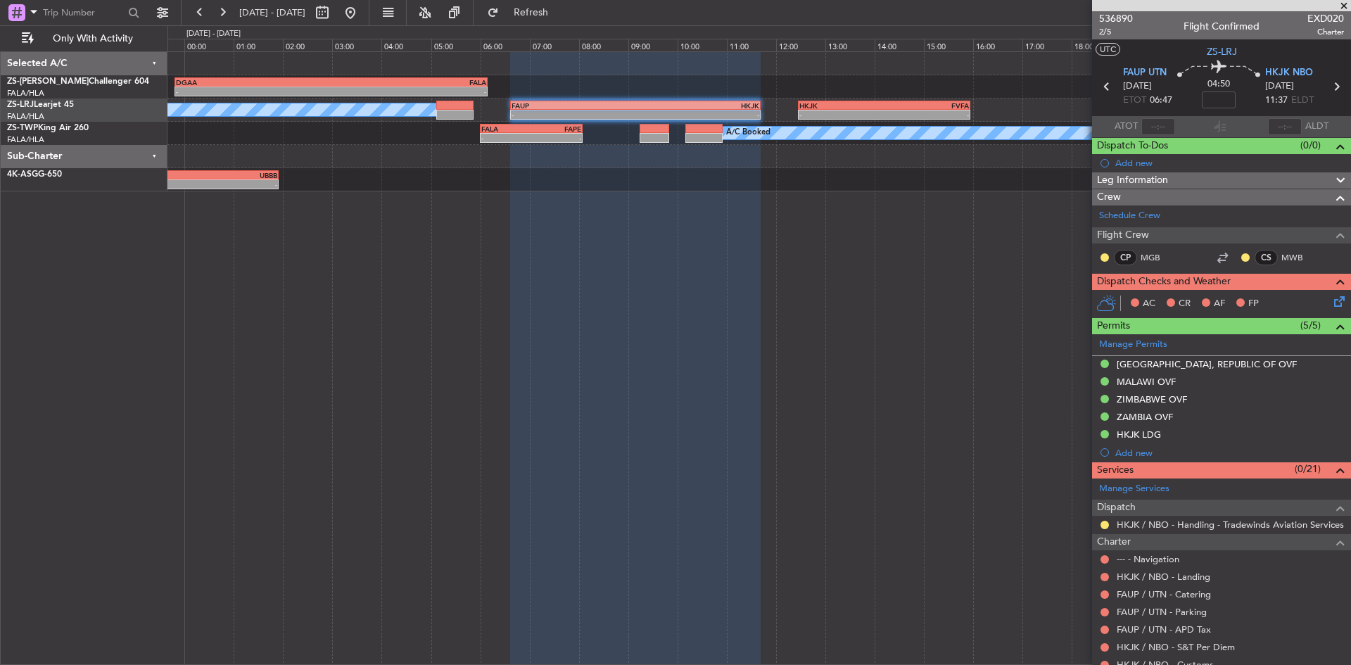
click at [1344, 8] on span at bounding box center [1344, 6] width 14 height 13
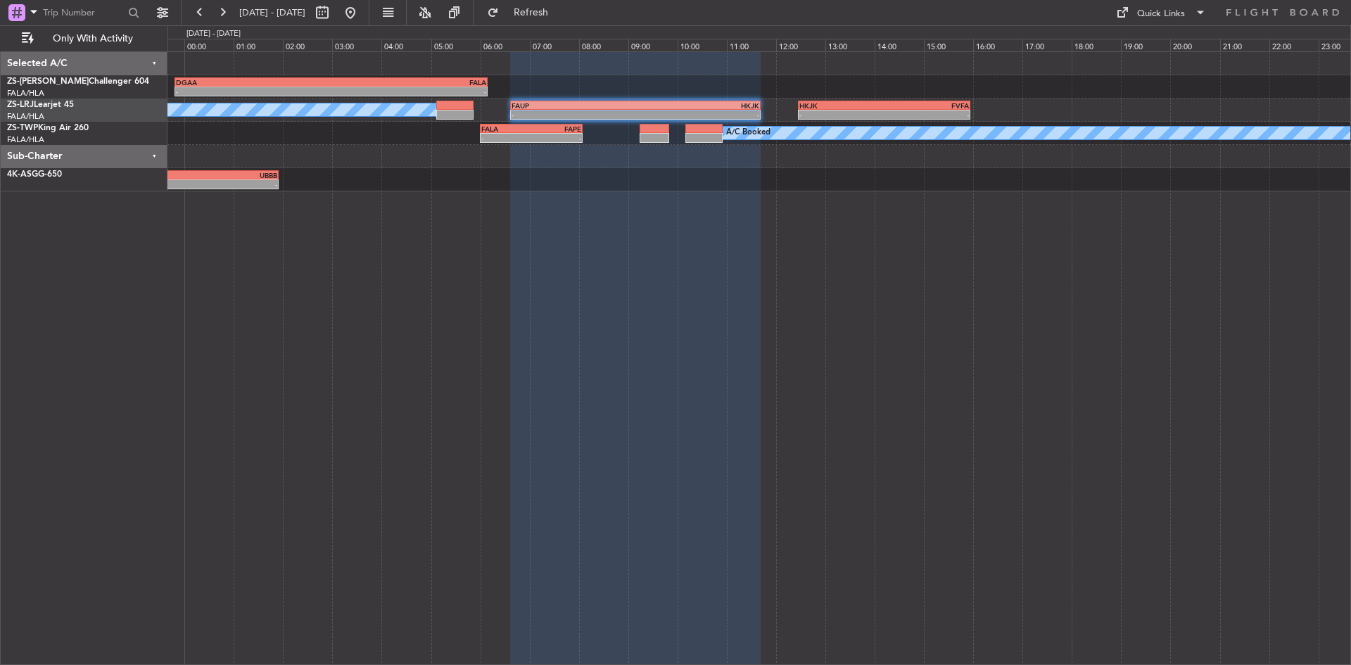
type input "0"
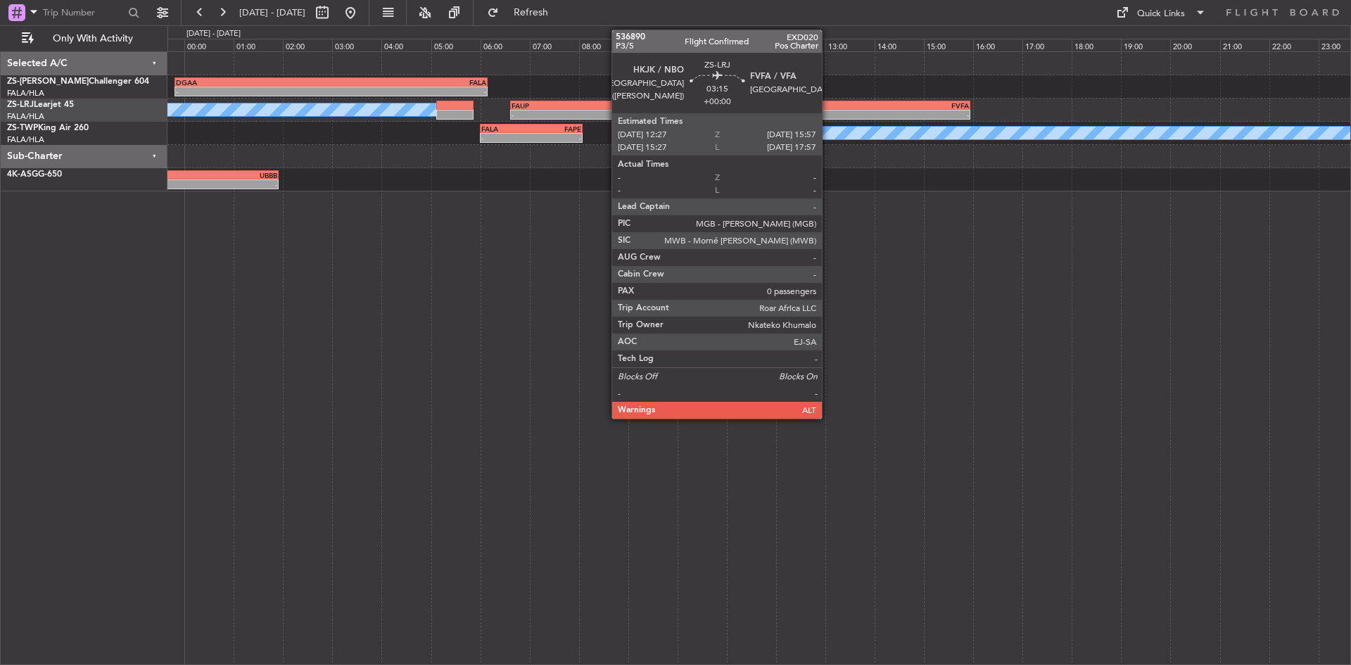
click at [828, 119] on div "- -" at bounding box center [884, 115] width 173 height 10
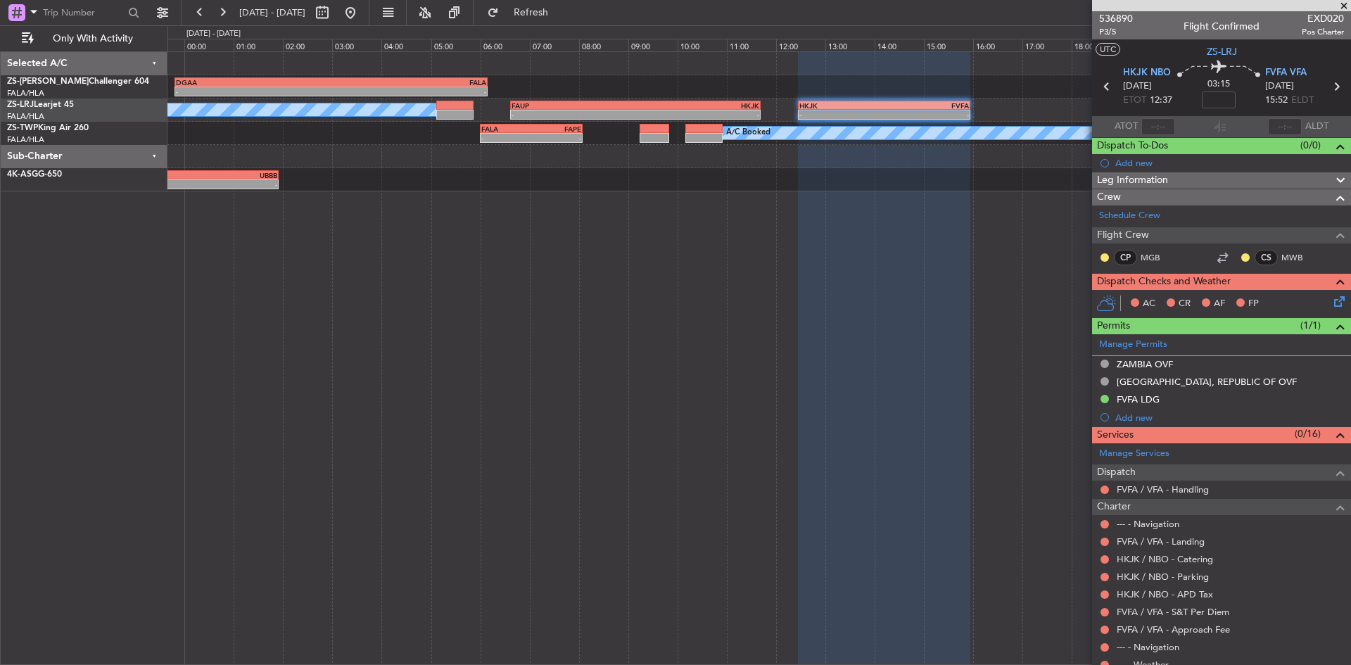
click at [1344, 4] on span at bounding box center [1344, 6] width 14 height 13
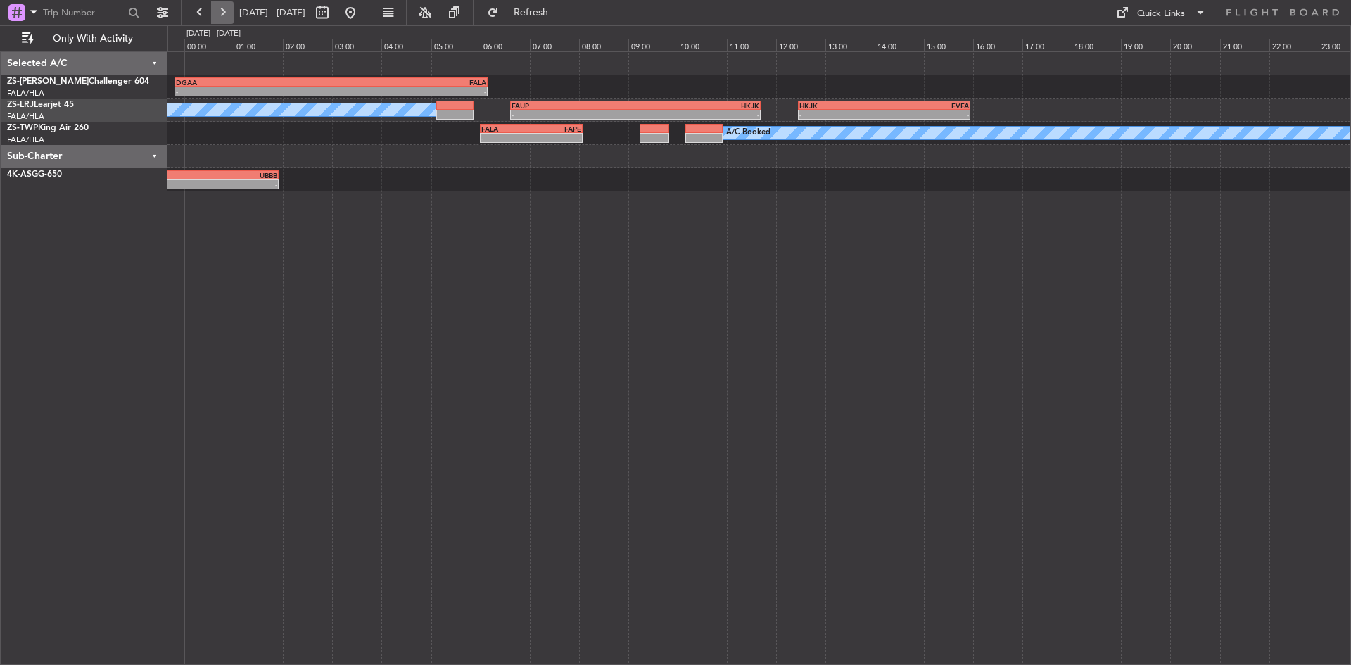
click at [221, 13] on button at bounding box center [222, 12] width 23 height 23
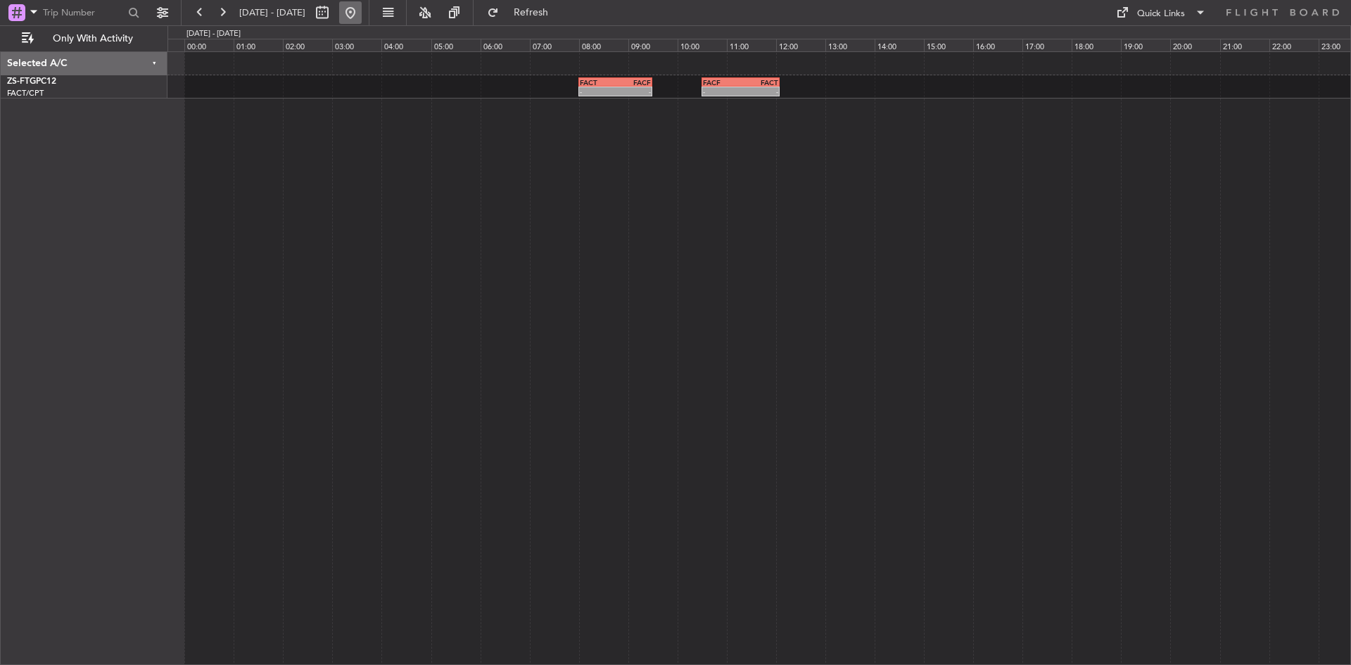
click at [362, 8] on button at bounding box center [350, 12] width 23 height 23
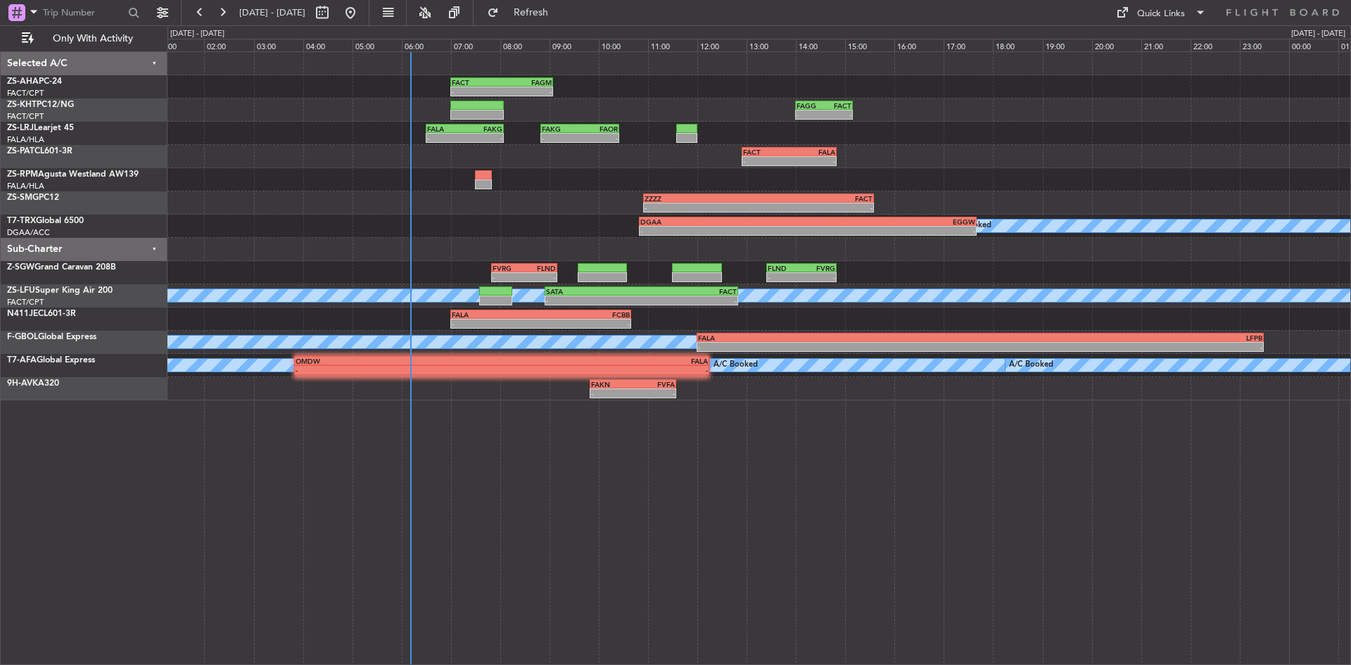
click at [190, 175] on div "FACT 07:00 Z FAGM 09:05 Z - - Planned Maint - - [PERSON_NAME] 14:00 Z FACT 15:1…" at bounding box center [759, 226] width 1183 height 348
click at [561, 15] on span "Refresh" at bounding box center [531, 13] width 59 height 10
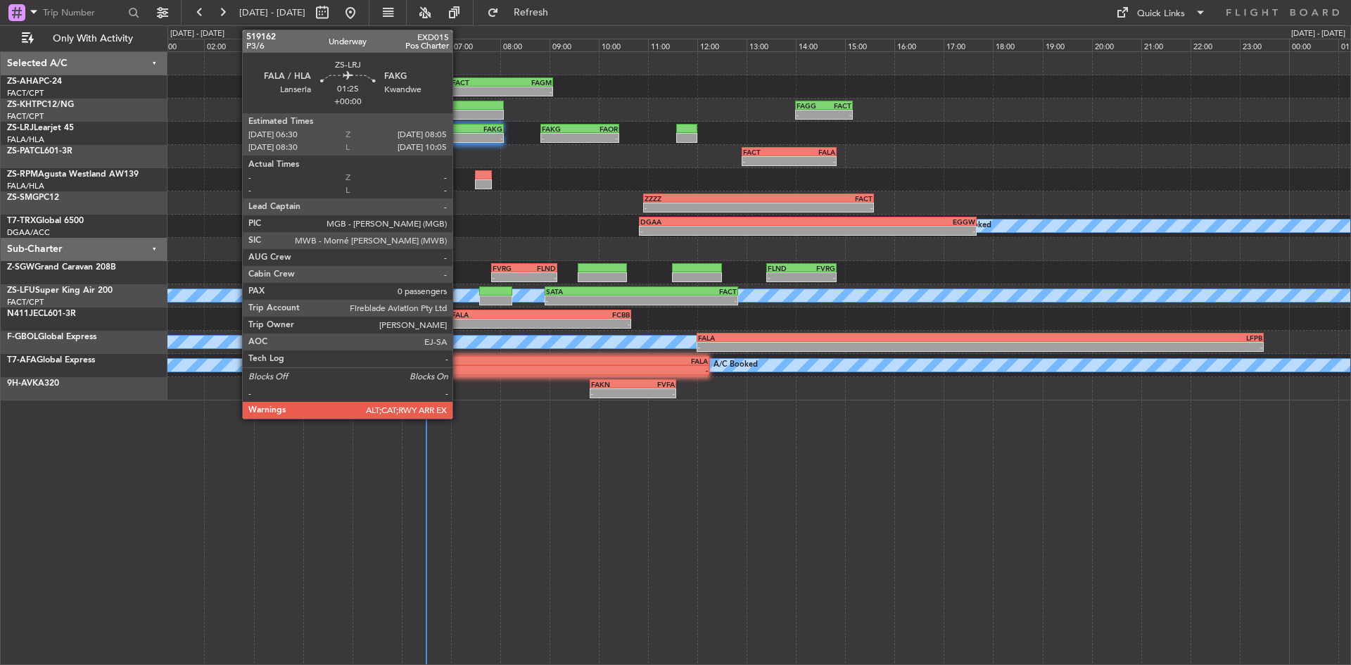
click at [459, 139] on div "-" at bounding box center [446, 138] width 38 height 8
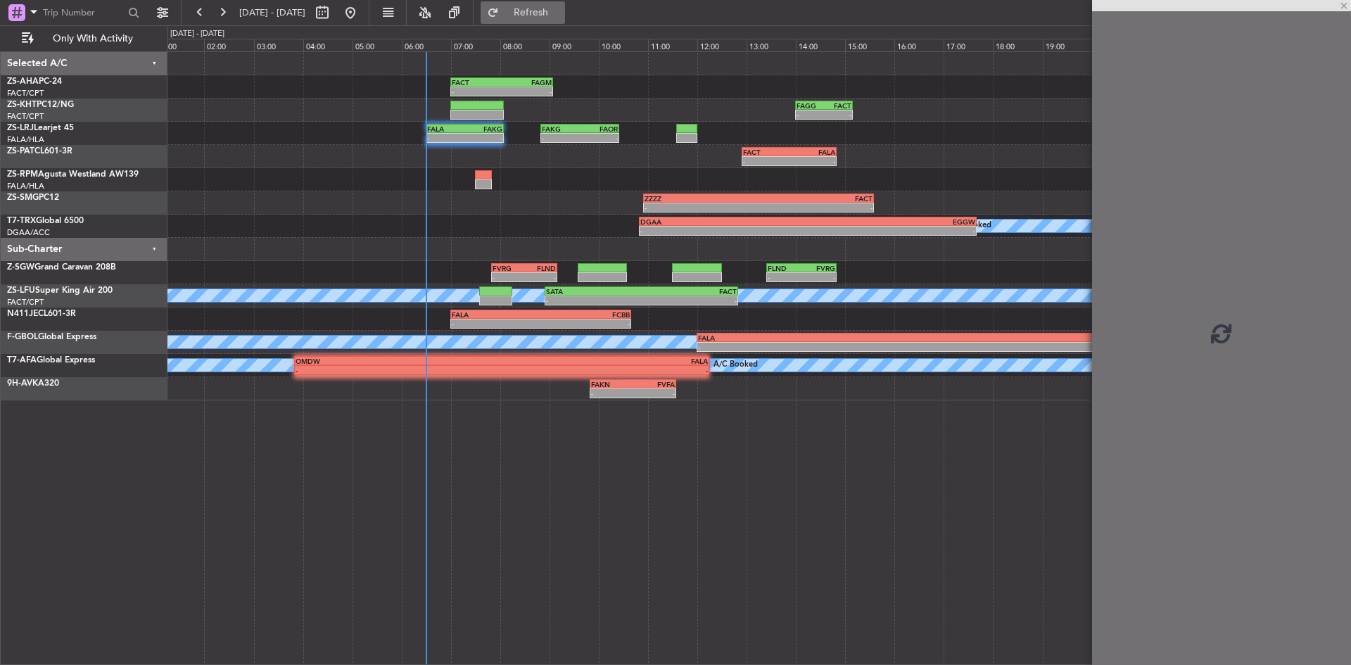
click at [561, 15] on span "Refresh" at bounding box center [531, 13] width 59 height 10
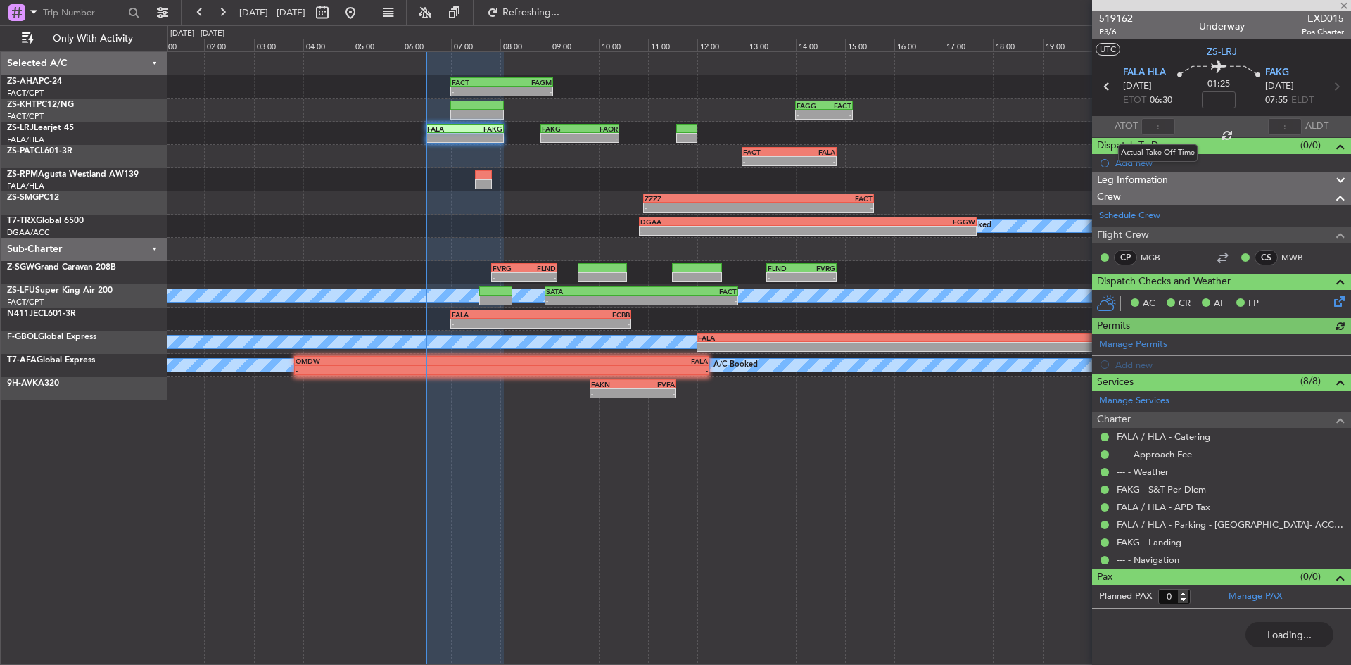
click at [1156, 122] on div at bounding box center [1159, 126] width 34 height 17
click at [1164, 128] on input "text" at bounding box center [1159, 126] width 34 height 17
type input "06:26"
